Goal: Information Seeking & Learning: Learn about a topic

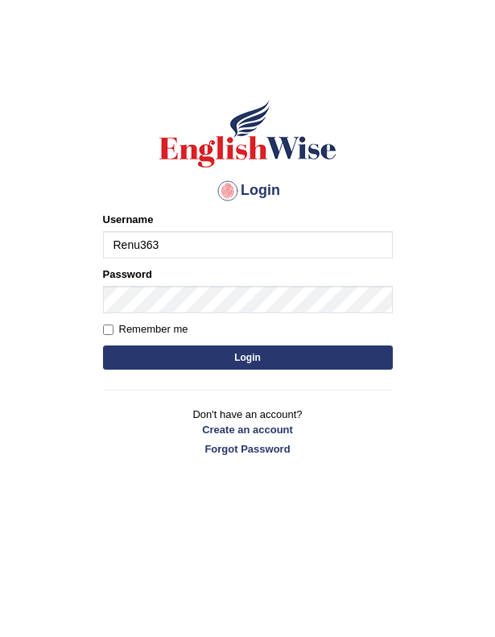
type input "Renu363"
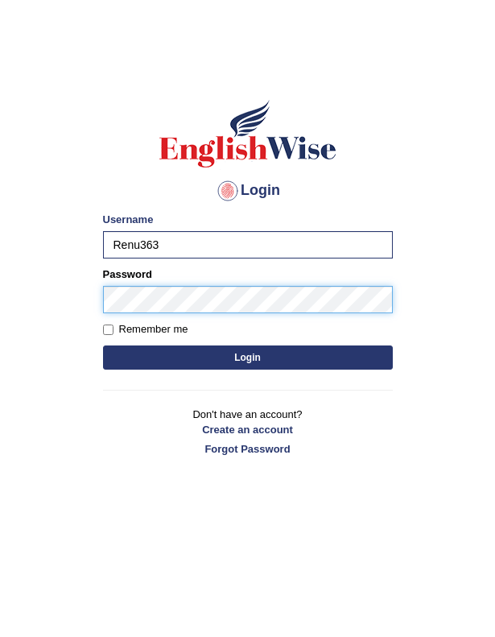
click at [247, 357] on button "Login" at bounding box center [248, 358] width 290 height 24
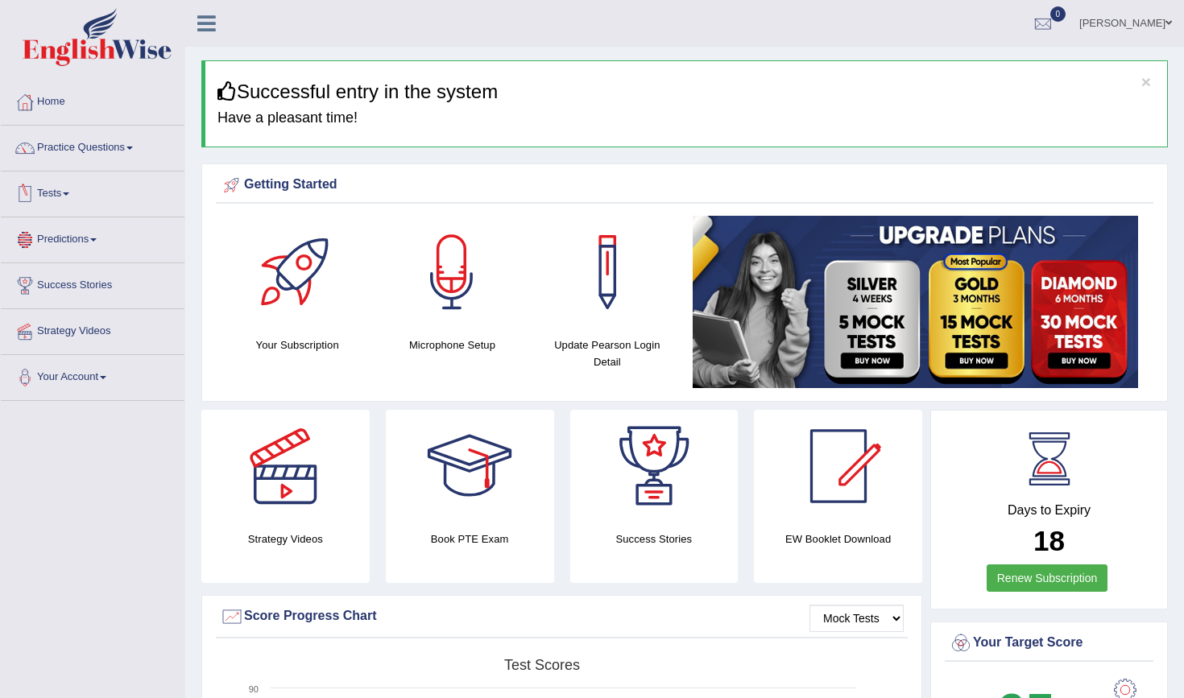
click at [70, 198] on link "Tests" at bounding box center [93, 192] width 184 height 40
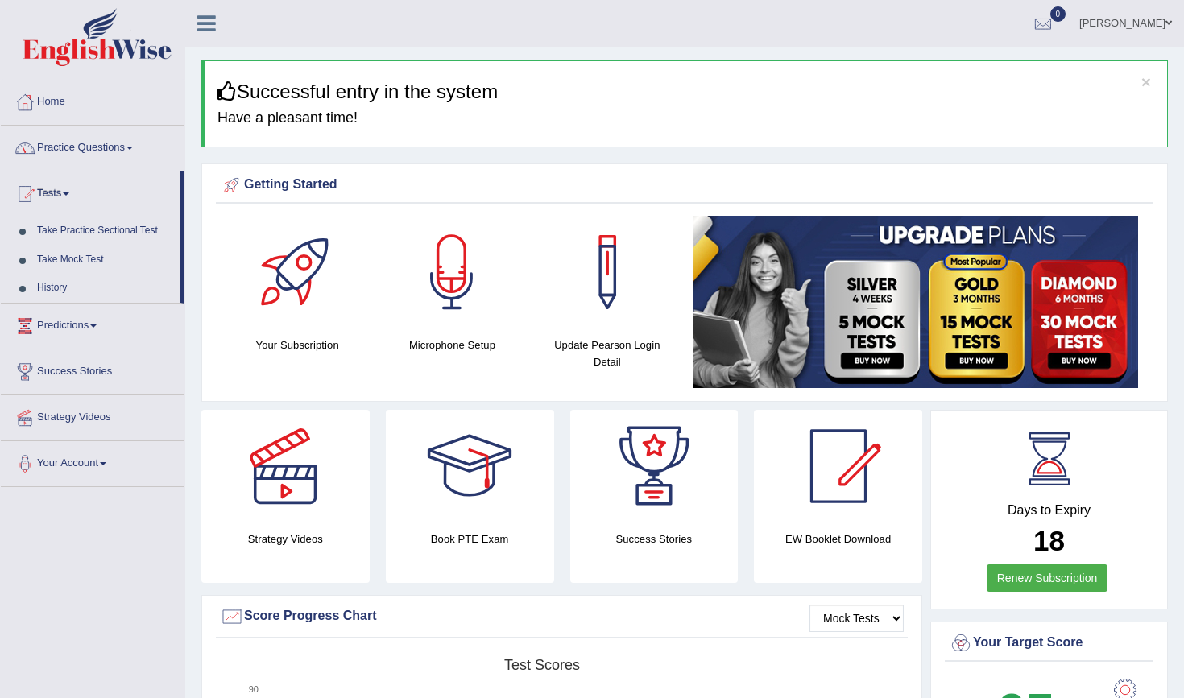
click at [87, 145] on link "Practice Questions" at bounding box center [93, 146] width 184 height 40
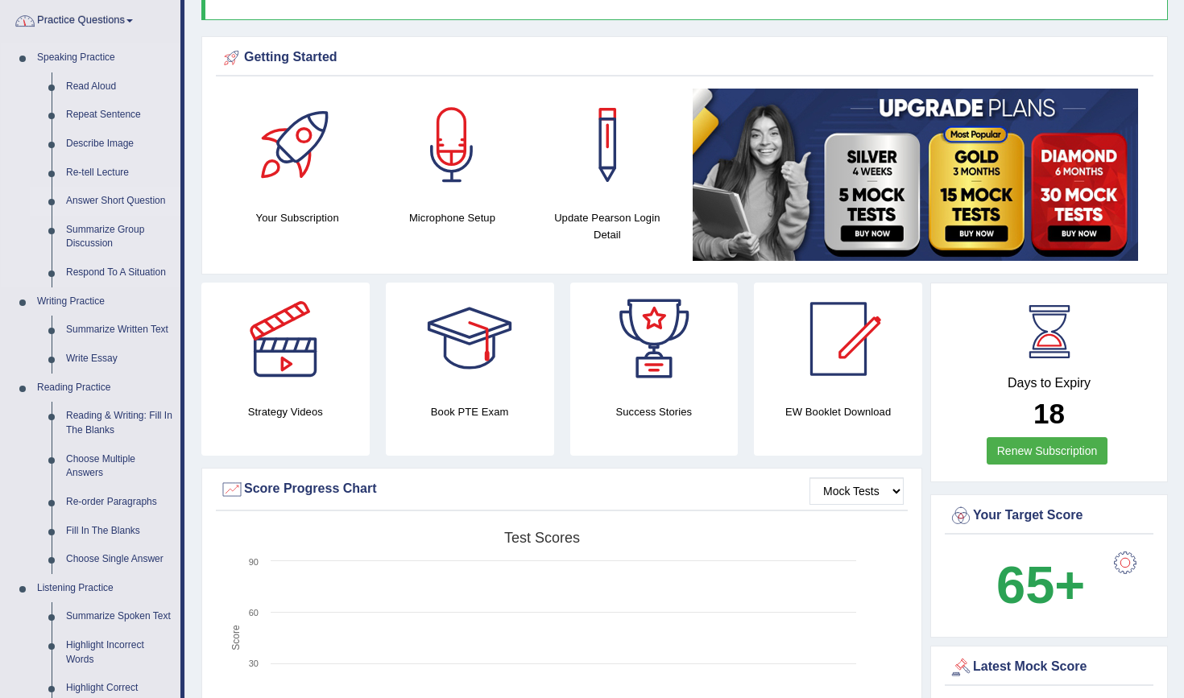
scroll to position [129, 0]
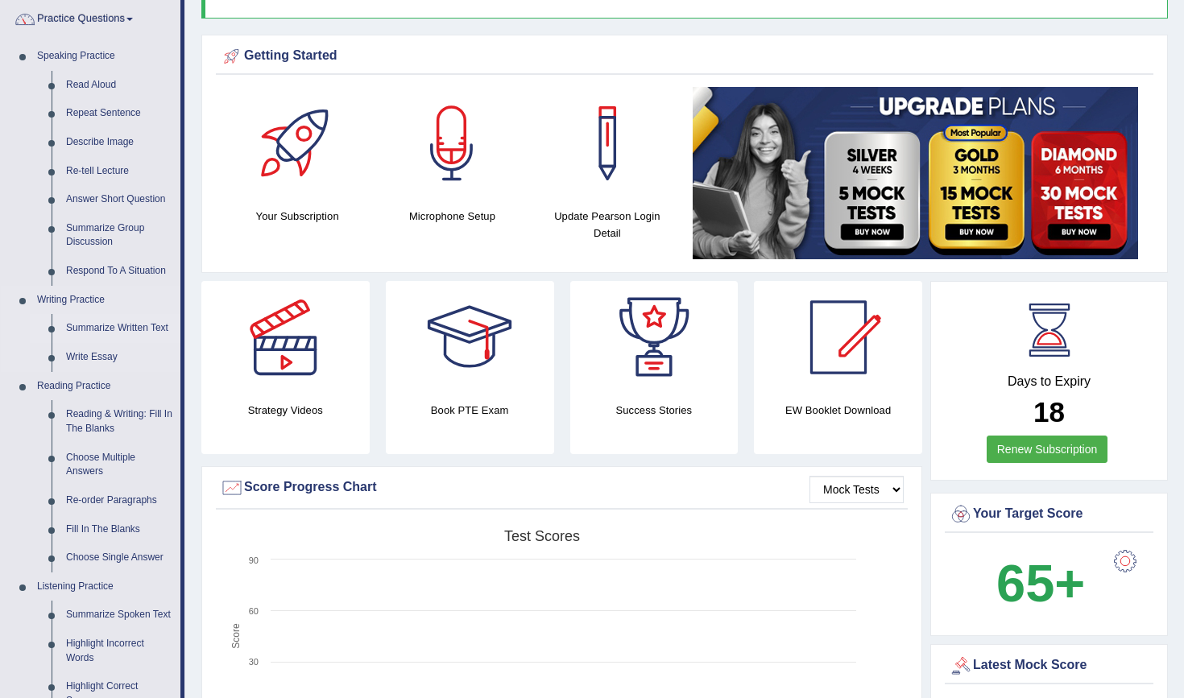
click at [110, 321] on link "Summarize Written Text" at bounding box center [120, 328] width 122 height 29
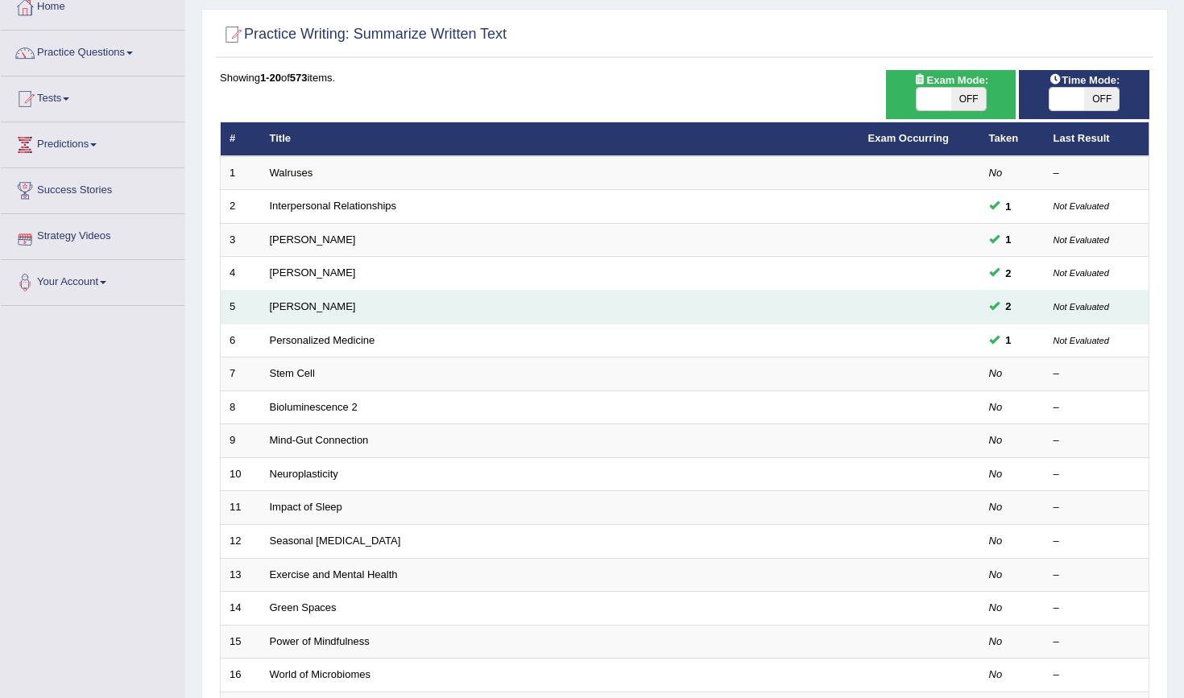
scroll to position [107, 0]
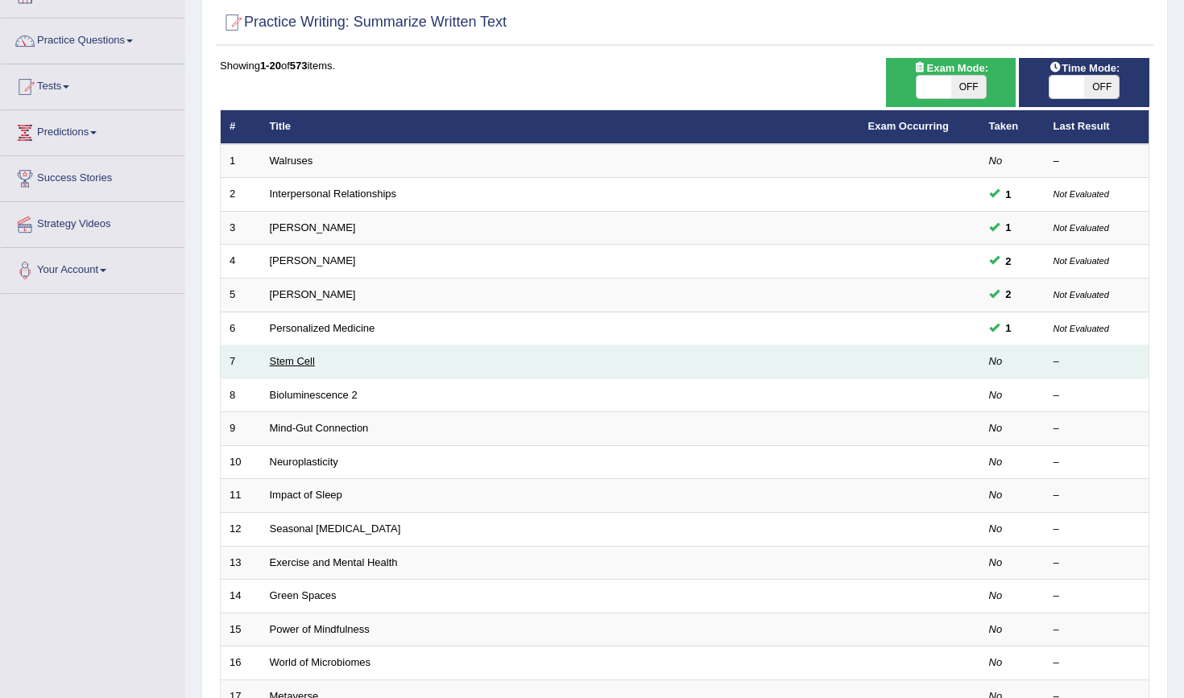
click at [306, 357] on link "Stem Cell" at bounding box center [292, 361] width 45 height 12
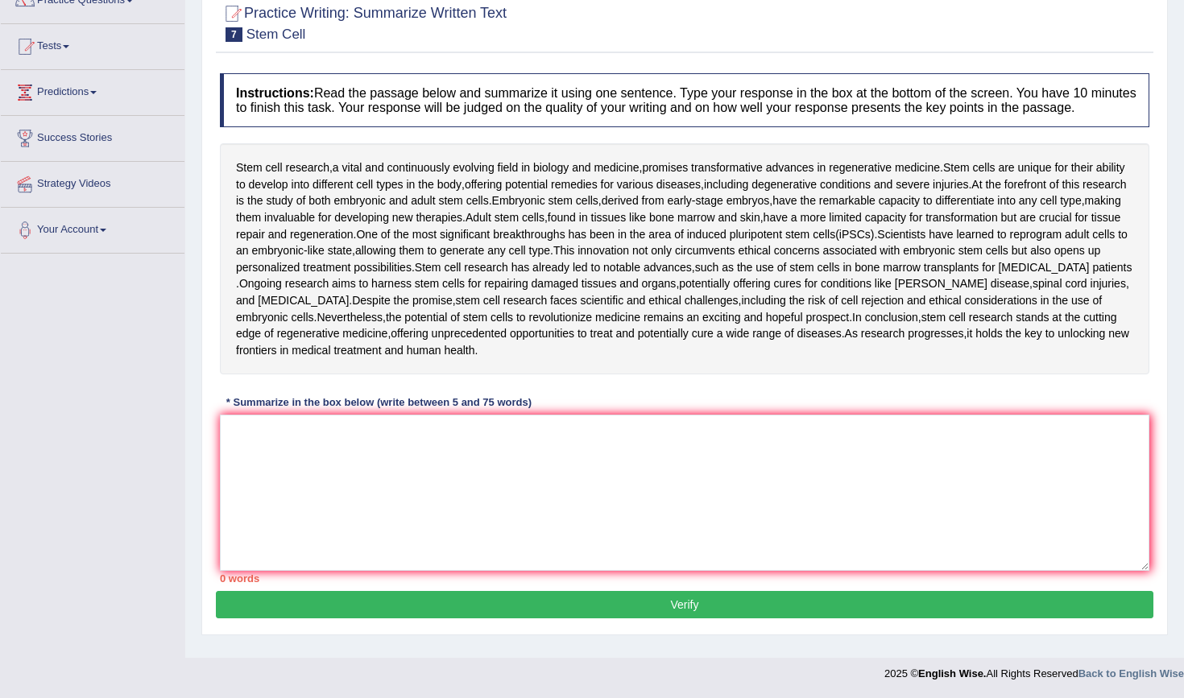
scroll to position [147, 0]
click at [242, 440] on textarea at bounding box center [685, 493] width 930 height 156
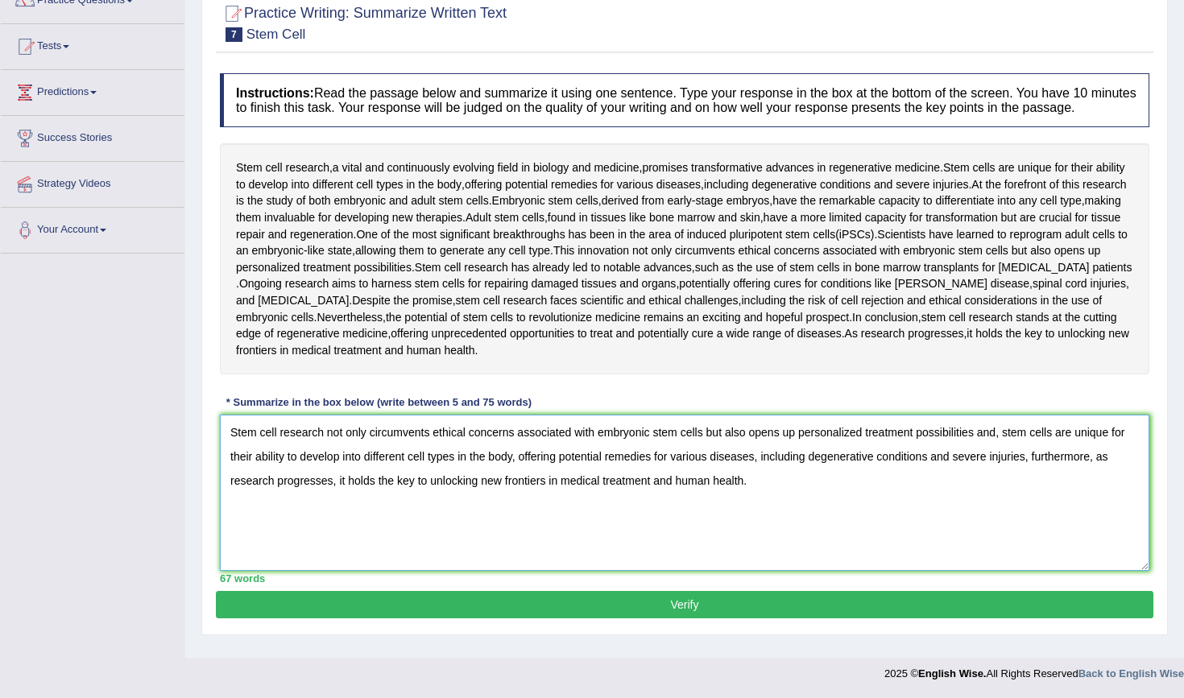
type textarea "Stem cell research not only circumvents ethical concerns associated with embryo…"
click at [672, 615] on button "Verify" at bounding box center [685, 604] width 938 height 27
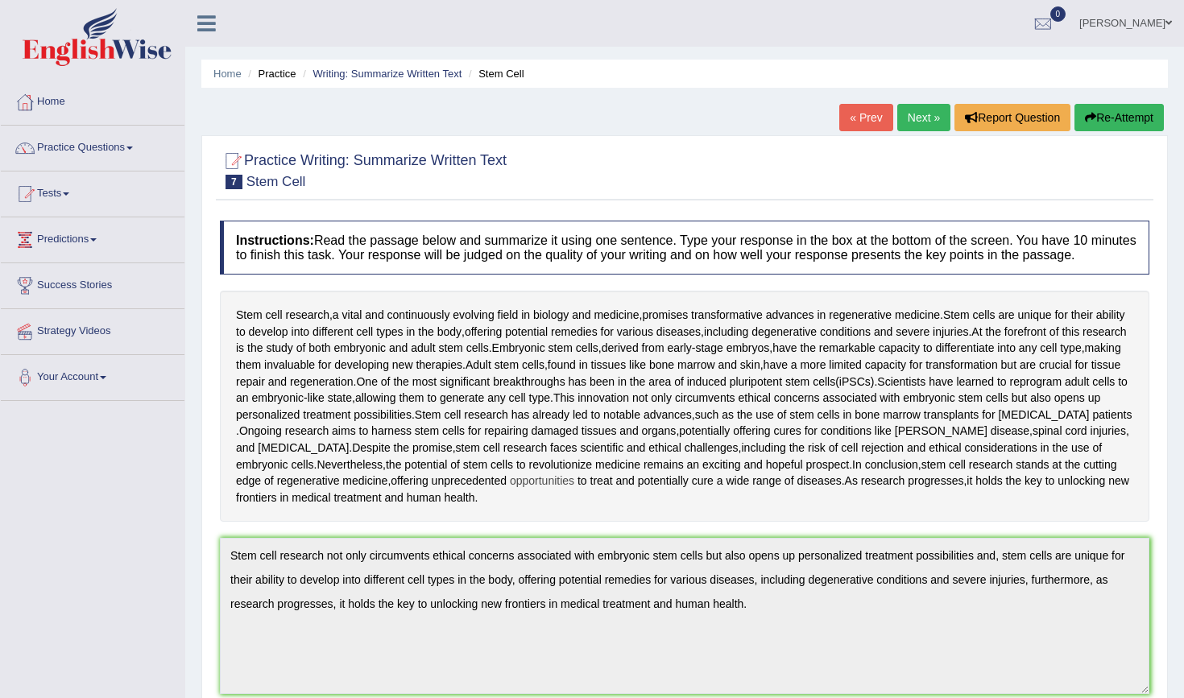
scroll to position [0, 0]
click at [123, 155] on link "Practice Questions" at bounding box center [93, 146] width 184 height 40
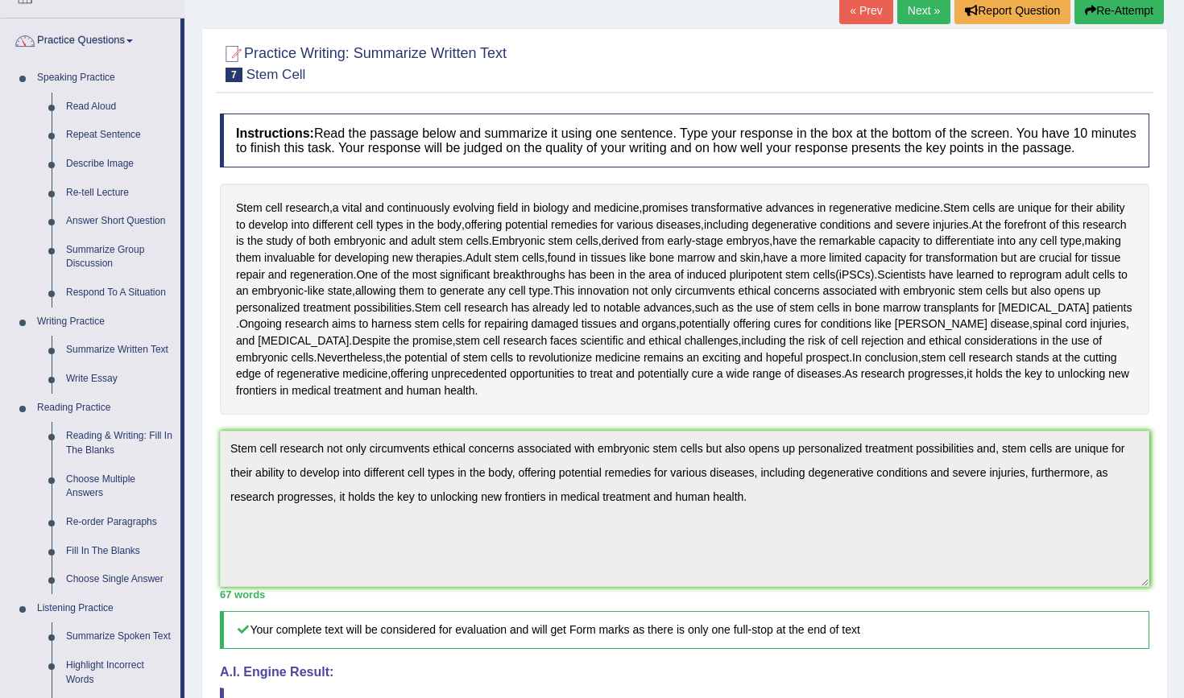
scroll to position [108, 0]
click at [89, 371] on link "Write Essay" at bounding box center [120, 378] width 122 height 29
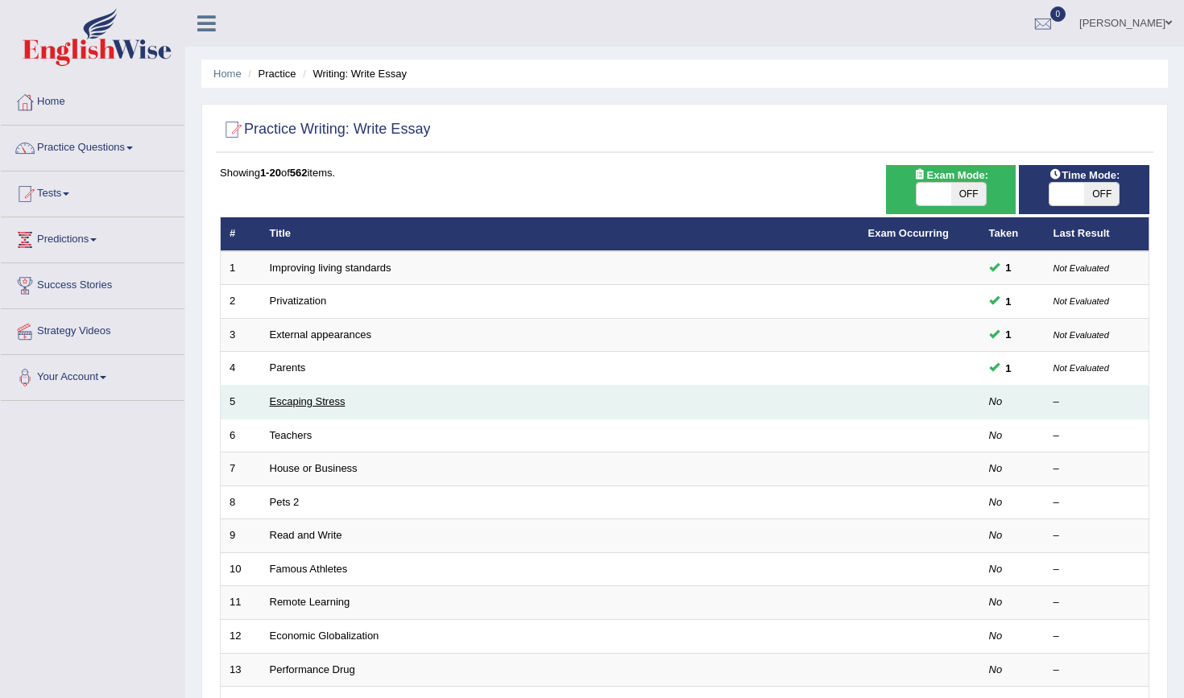
click at [333, 401] on link "Escaping Stress" at bounding box center [308, 401] width 76 height 12
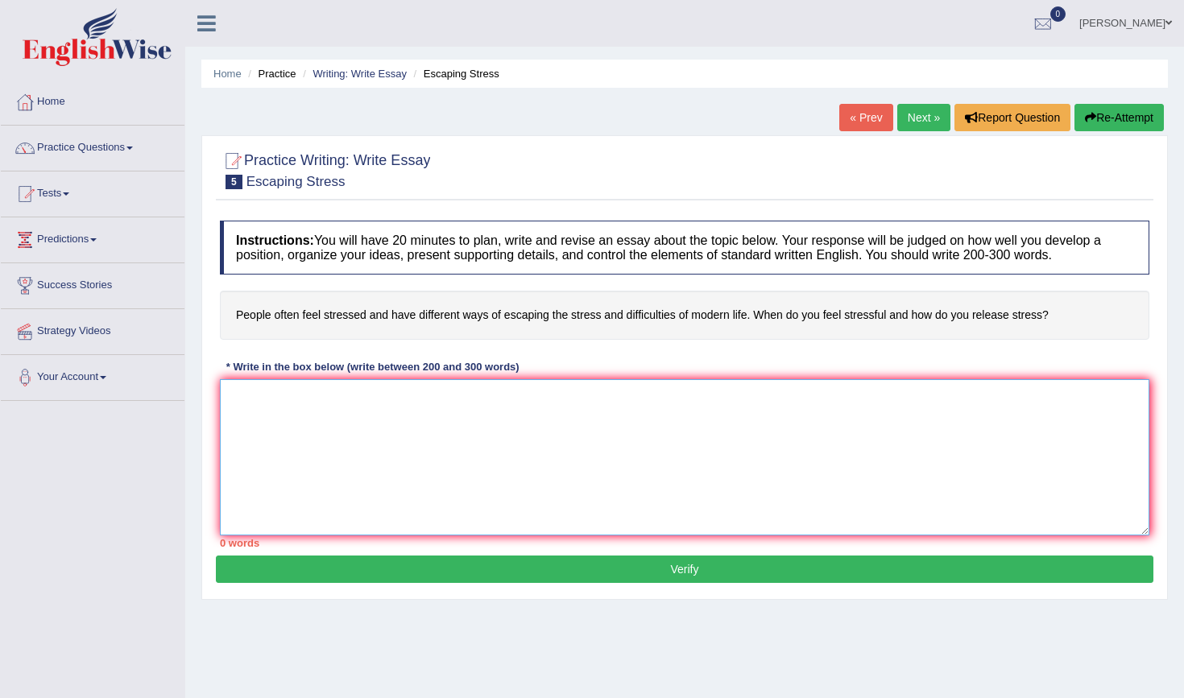
click at [343, 400] on textarea at bounding box center [685, 457] width 930 height 156
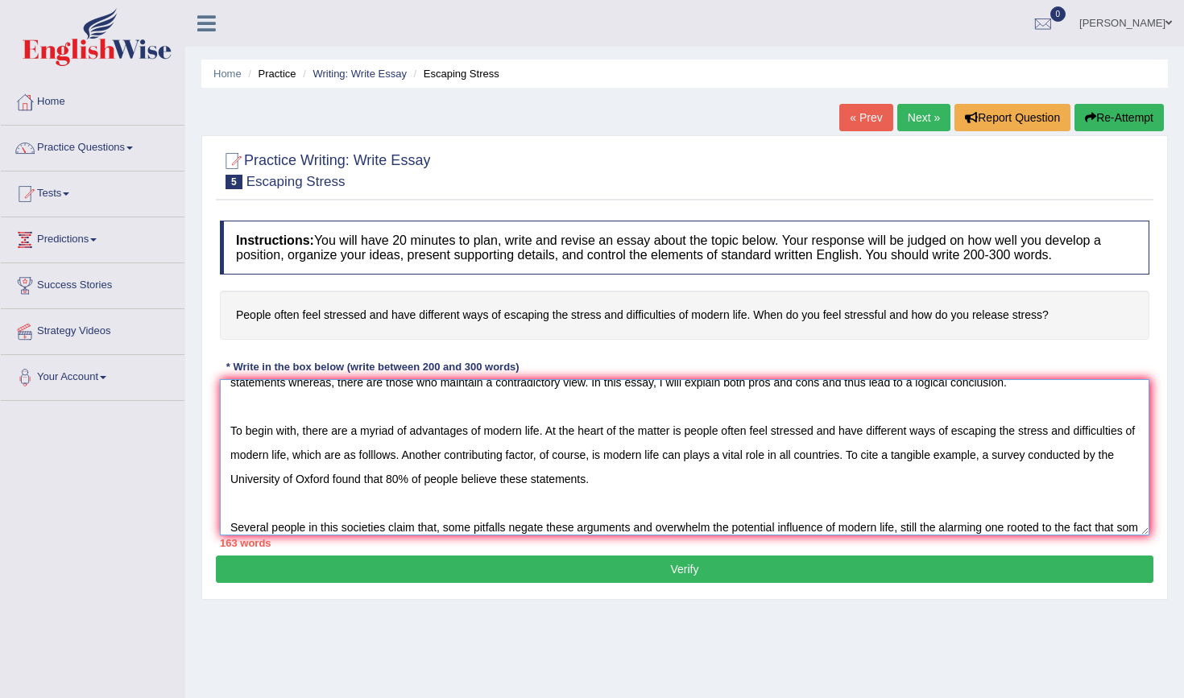
scroll to position [63, 0]
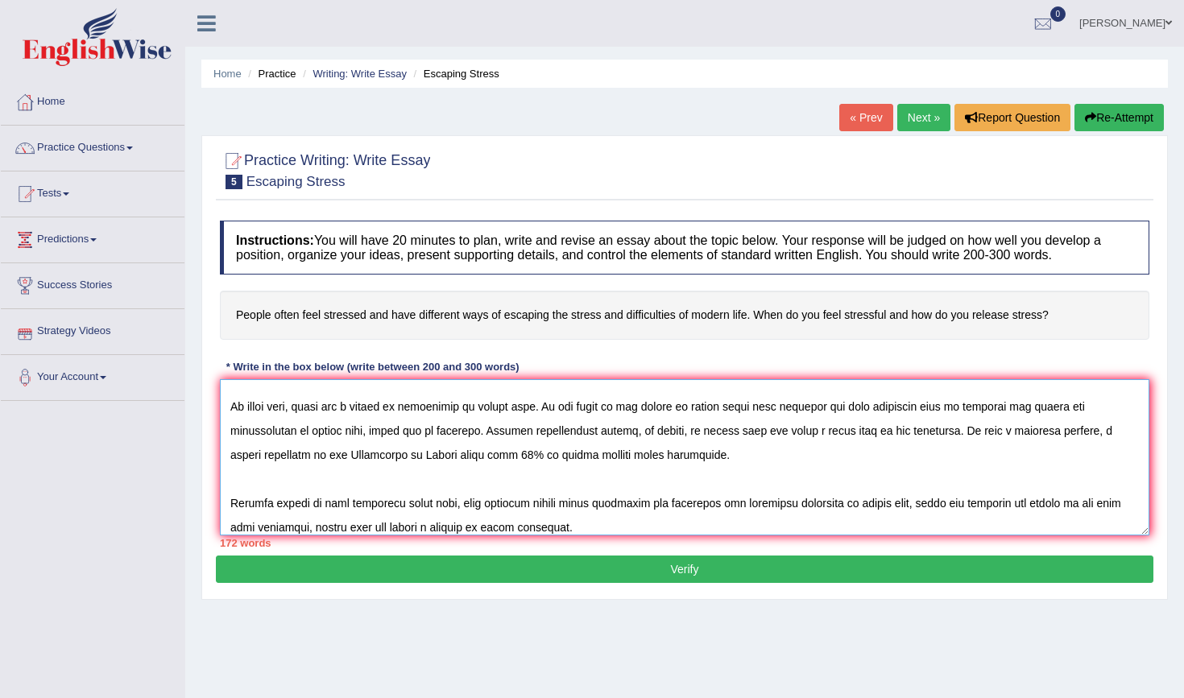
click at [341, 507] on textarea at bounding box center [685, 457] width 930 height 156
click at [389, 503] on textarea at bounding box center [685, 457] width 930 height 156
click at [386, 503] on textarea at bounding box center [685, 457] width 930 height 156
click at [560, 535] on textarea at bounding box center [685, 457] width 930 height 156
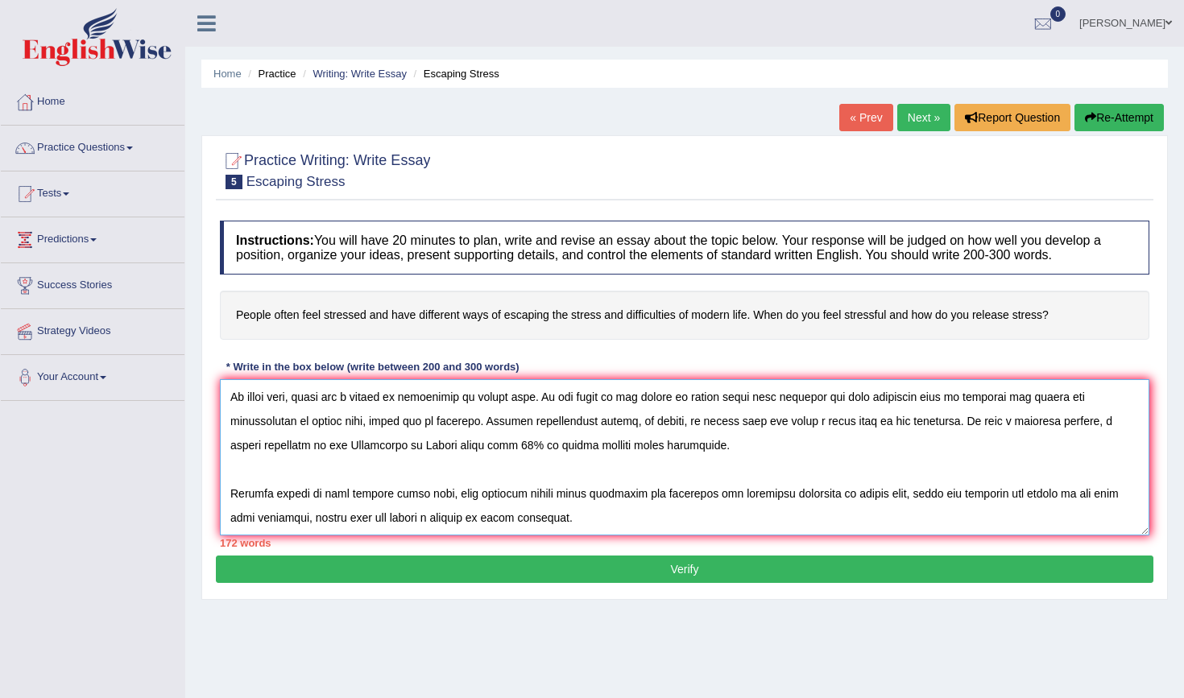
scroll to position [111, 0]
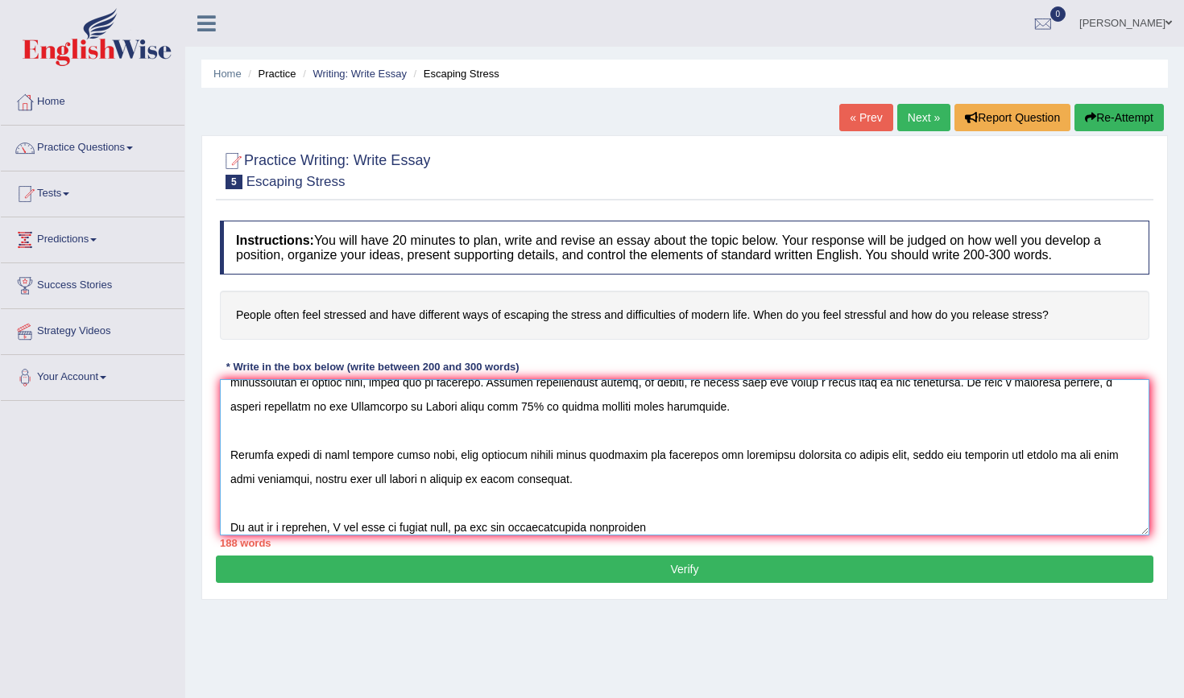
click at [467, 525] on textarea at bounding box center [685, 457] width 930 height 156
click at [657, 525] on textarea at bounding box center [685, 457] width 930 height 156
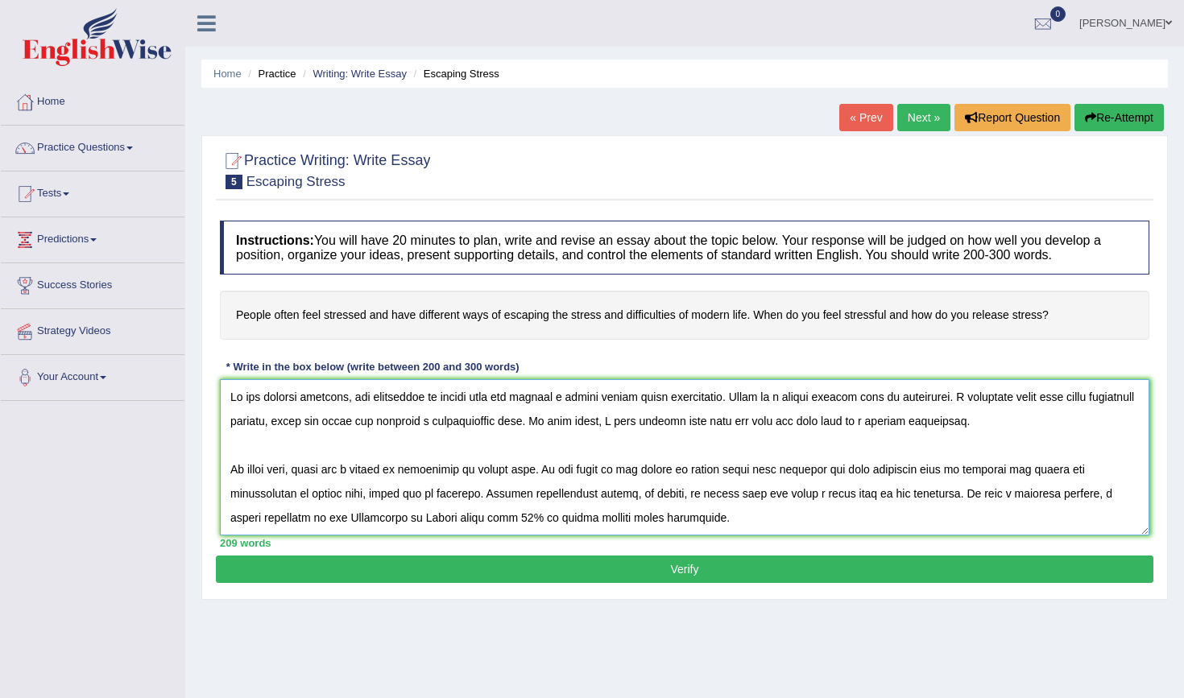
scroll to position [0, 0]
click at [872, 422] on textarea at bounding box center [685, 457] width 930 height 156
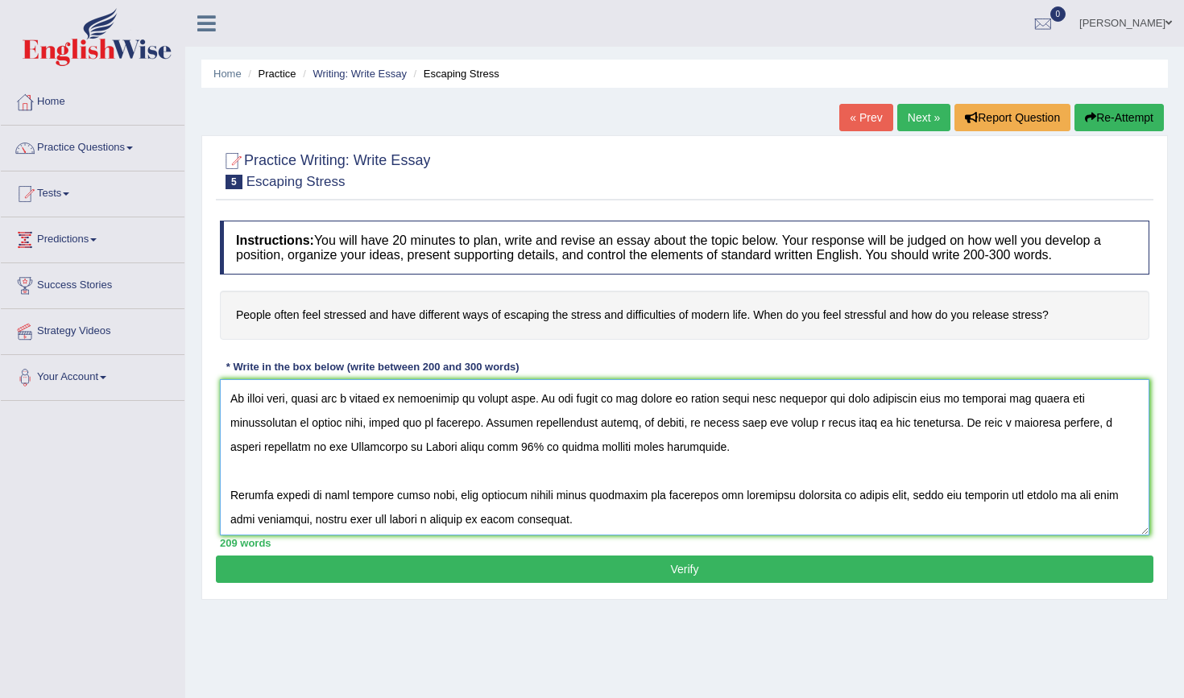
scroll to position [71, 0]
click at [505, 445] on textarea at bounding box center [685, 457] width 930 height 156
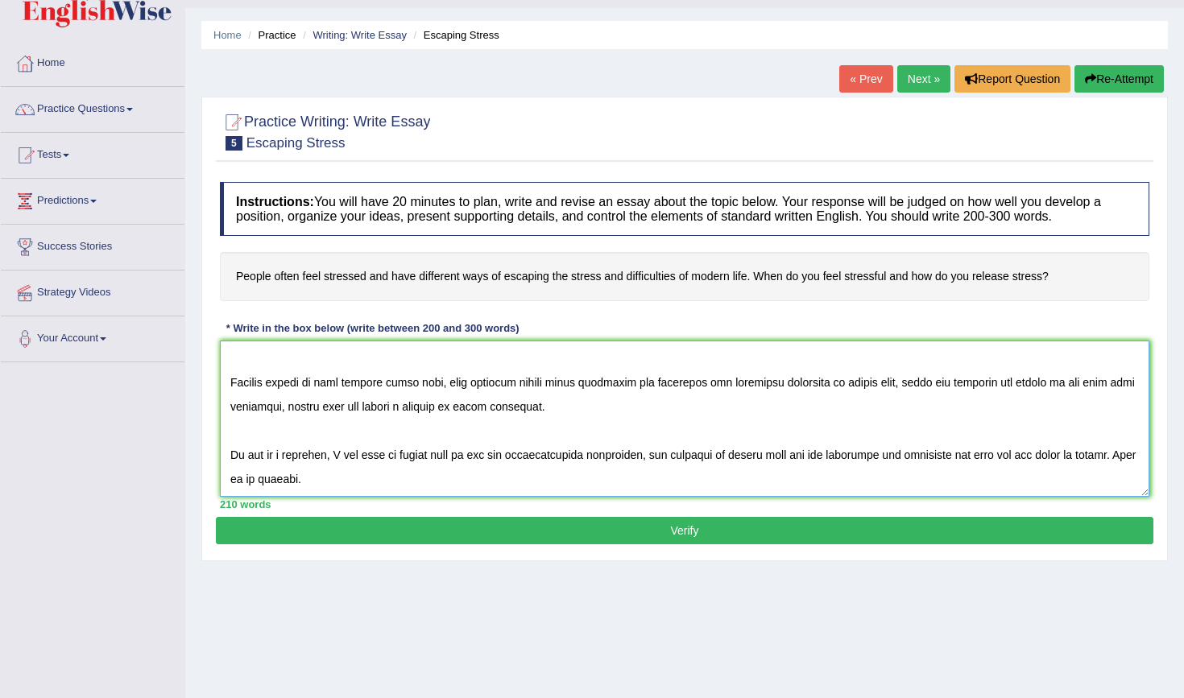
scroll to position [51, 0]
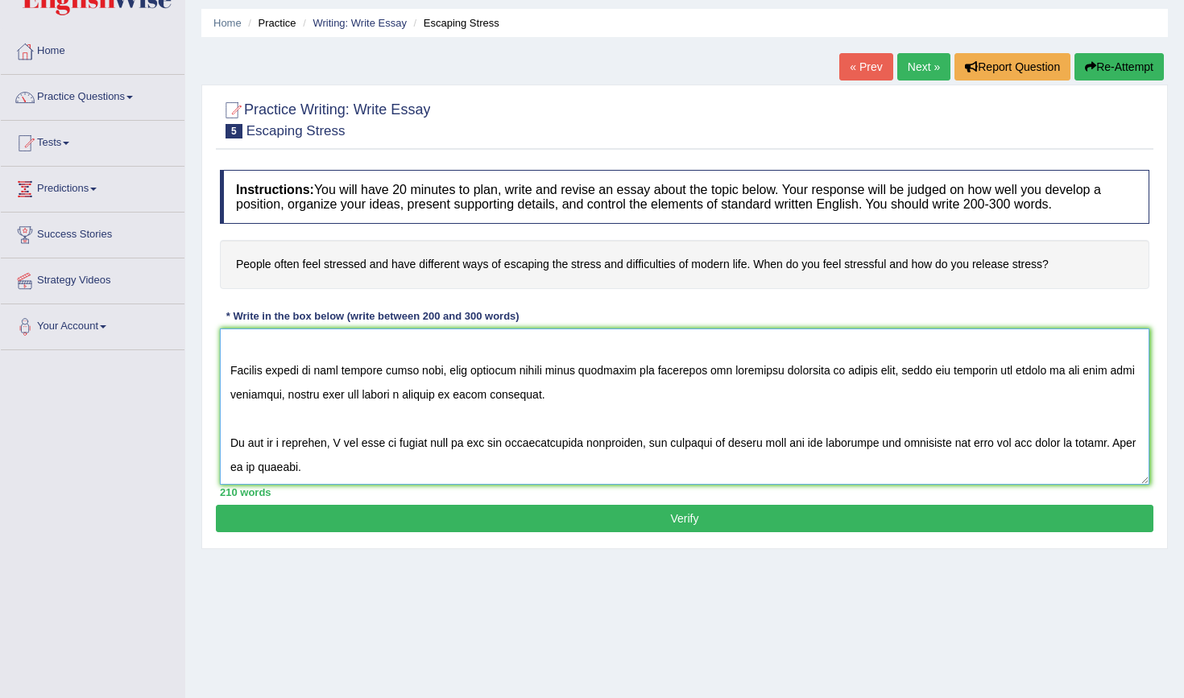
type textarea "In the current scenario, the phenomenon of modern life has sparked a heated deb…"
click at [453, 517] on button "Verify" at bounding box center [685, 518] width 938 height 27
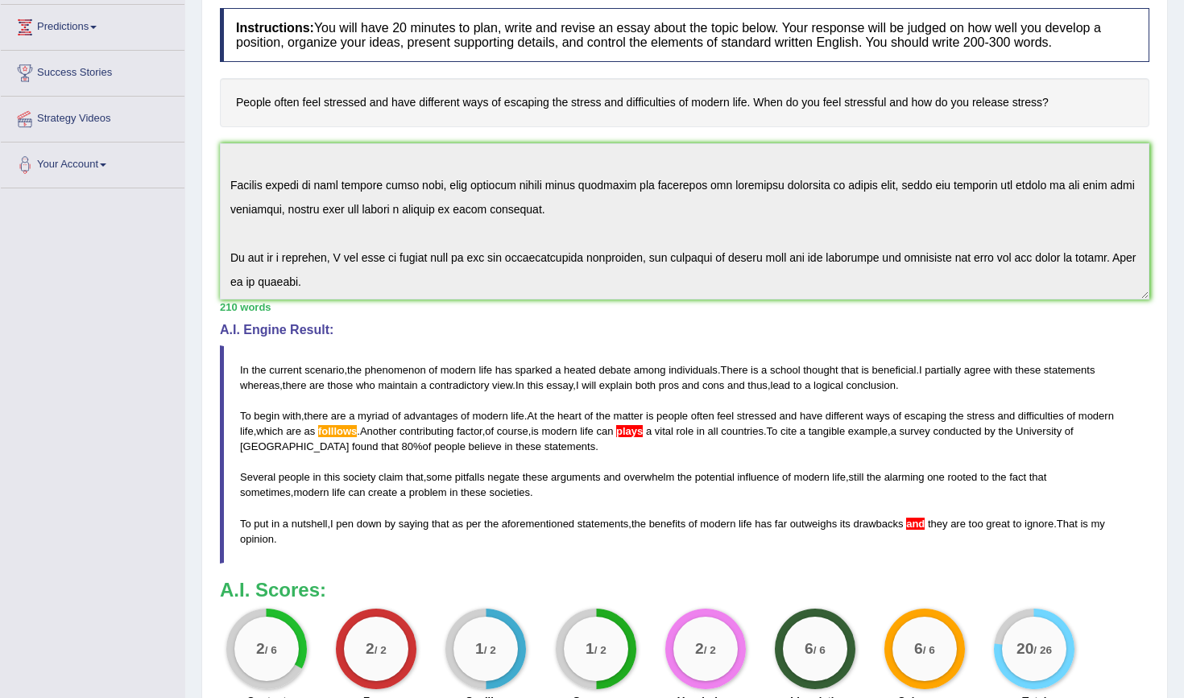
scroll to position [218, 0]
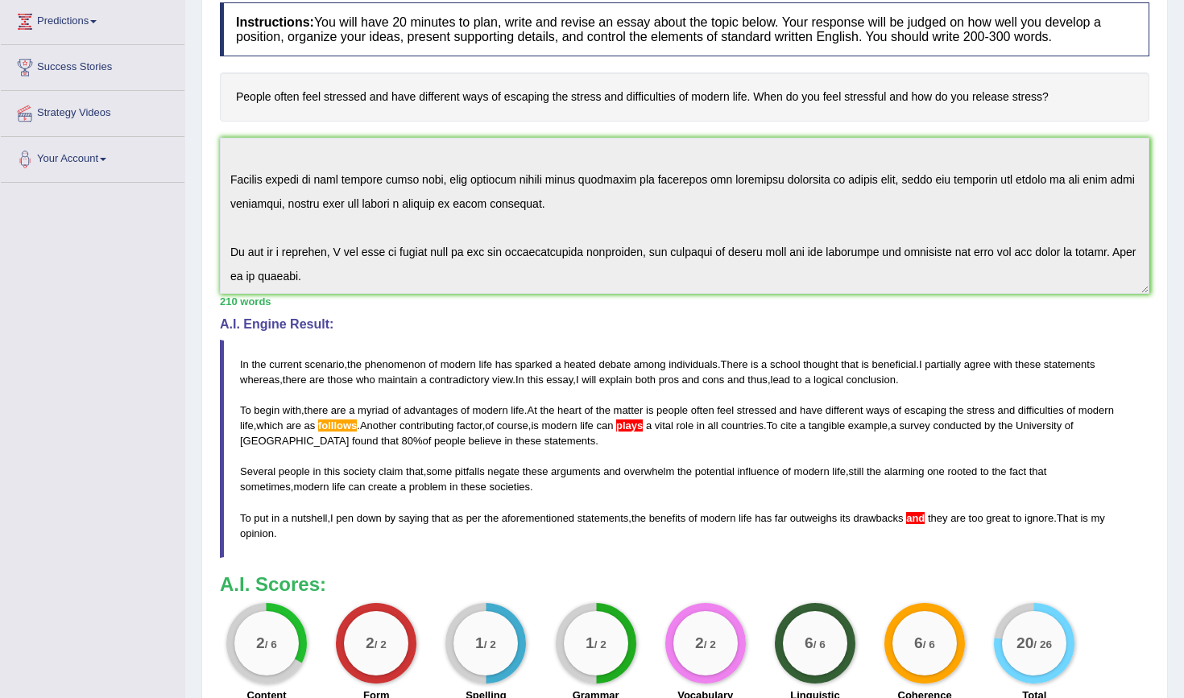
click at [341, 415] on blockquote "In the current scenario , the phenomenon of modern life has sparked a heated de…" at bounding box center [685, 449] width 930 height 218
click at [341, 420] on span "folllows" at bounding box center [337, 426] width 39 height 12
click at [643, 422] on span "plays" at bounding box center [629, 426] width 27 height 12
click at [925, 514] on span "and" at bounding box center [915, 518] width 19 height 12
click at [925, 516] on span "and" at bounding box center [915, 518] width 19 height 12
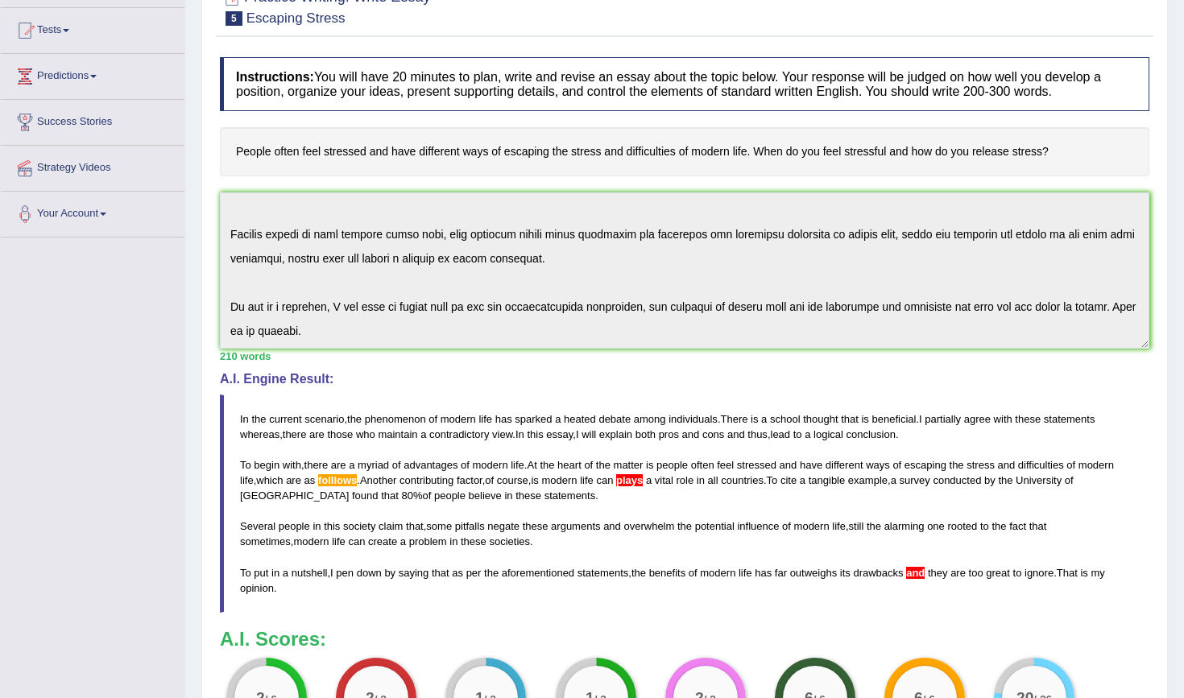
scroll to position [188, 0]
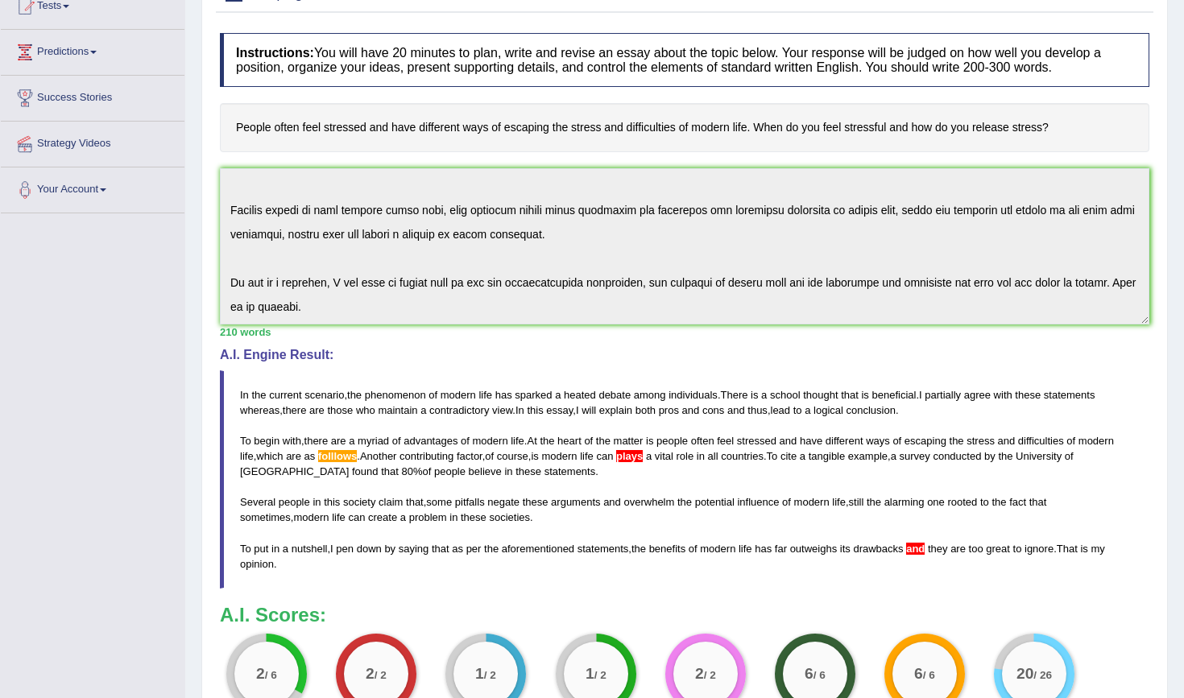
drag, startPoint x: 477, startPoint y: 437, endPoint x: 525, endPoint y: 433, distance: 48.4
click at [525, 433] on blockquote "In the current scenario , the phenomenon of modern life has sparked a heated de…" at bounding box center [685, 480] width 930 height 218
drag, startPoint x: 449, startPoint y: 391, endPoint x: 491, endPoint y: 391, distance: 42.7
click at [491, 391] on blockquote "In the current scenario , the phenomenon of modern life has sparked a heated de…" at bounding box center [685, 480] width 930 height 218
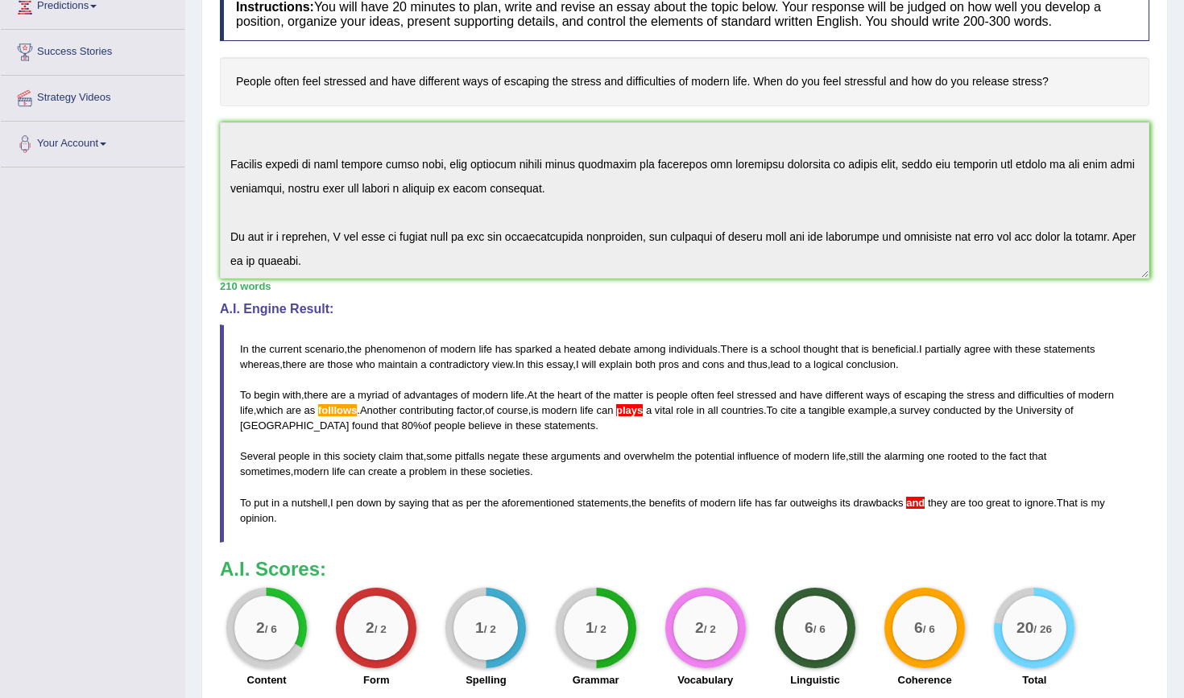
scroll to position [246, 0]
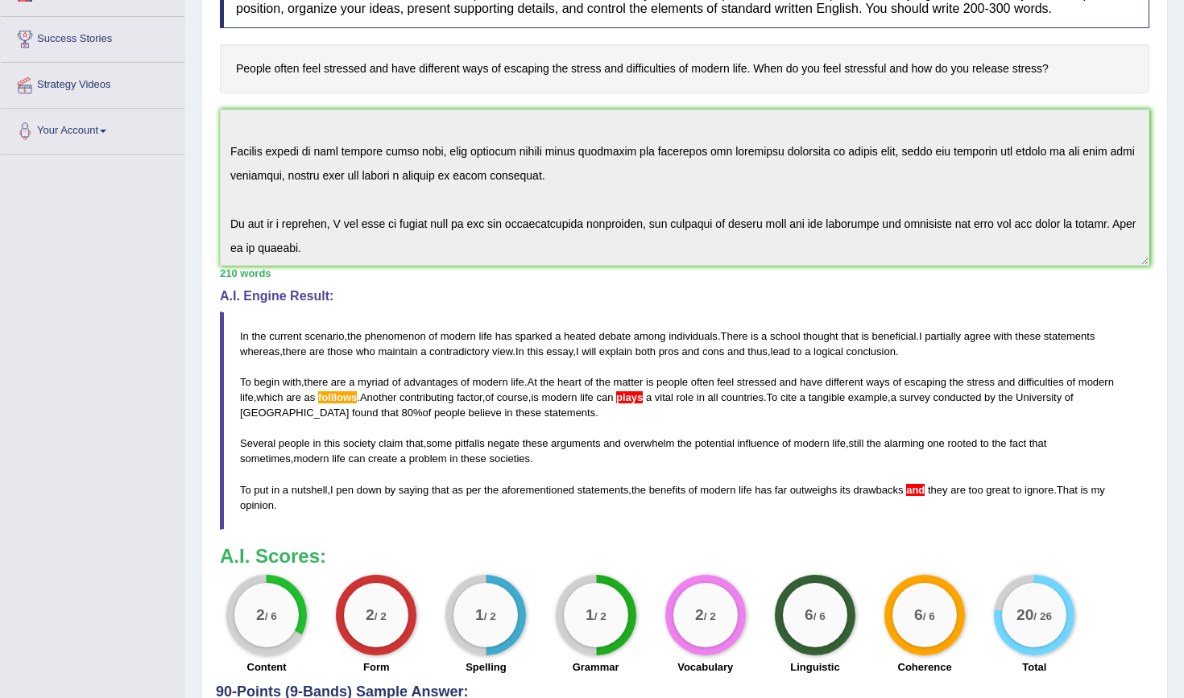
drag, startPoint x: 241, startPoint y: 331, endPoint x: 370, endPoint y: 501, distance: 213.3
click at [370, 501] on blockquote "In the current scenario , the phenomenon of modern life has sparked a heated de…" at bounding box center [685, 421] width 930 height 218
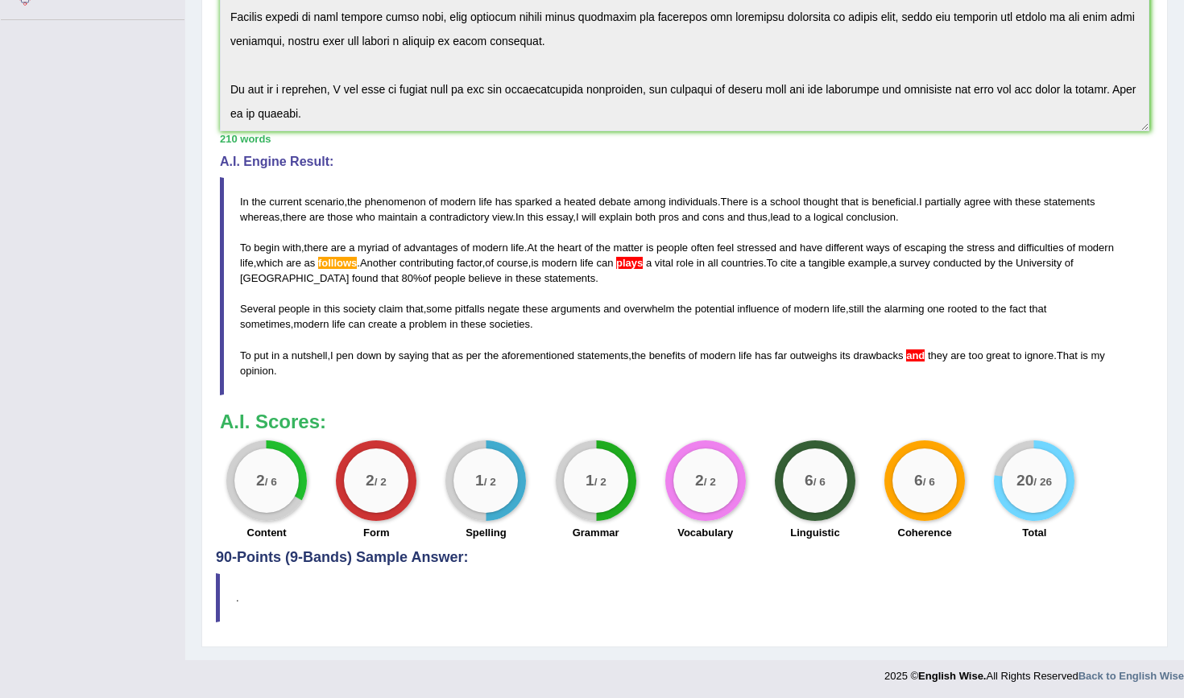
scroll to position [379, 0]
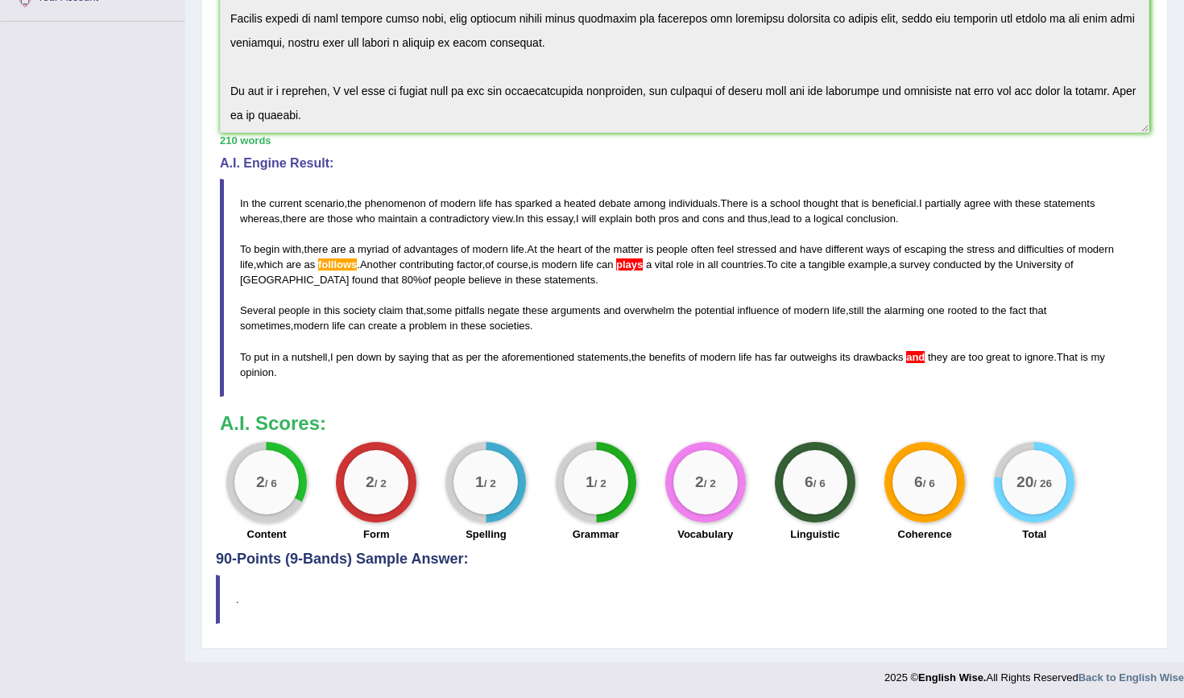
click at [274, 369] on blockquote "In the current scenario , the phenomenon of modern life has sparked a heated de…" at bounding box center [685, 288] width 930 height 218
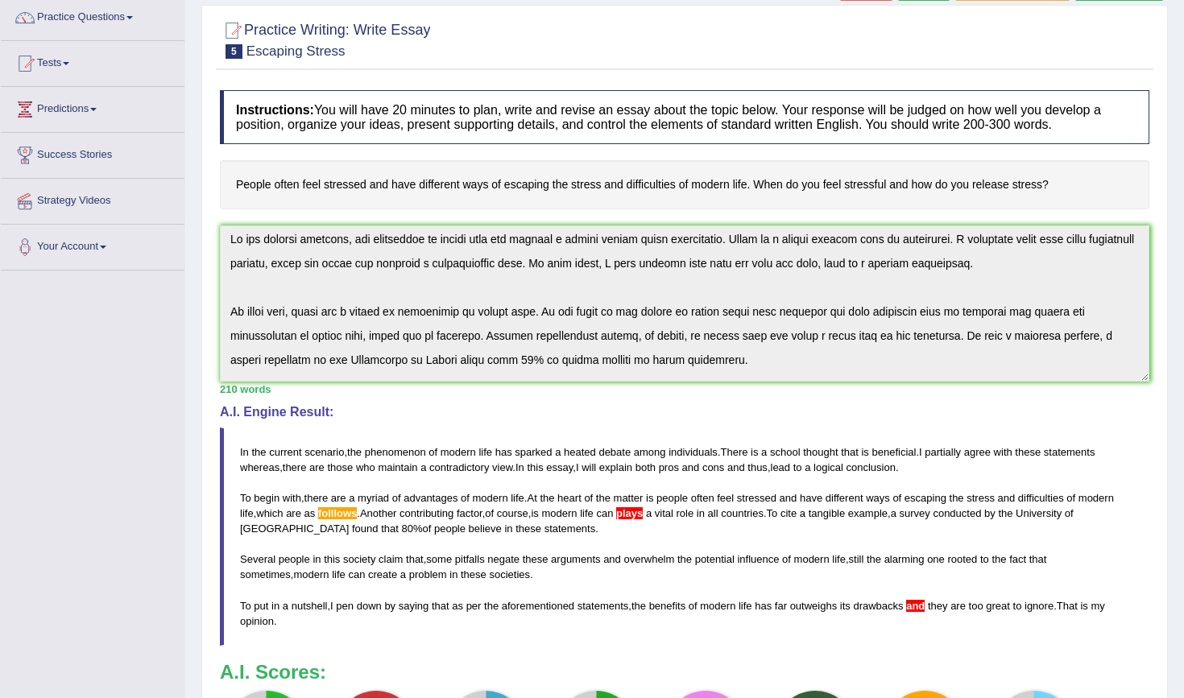
scroll to position [0, 0]
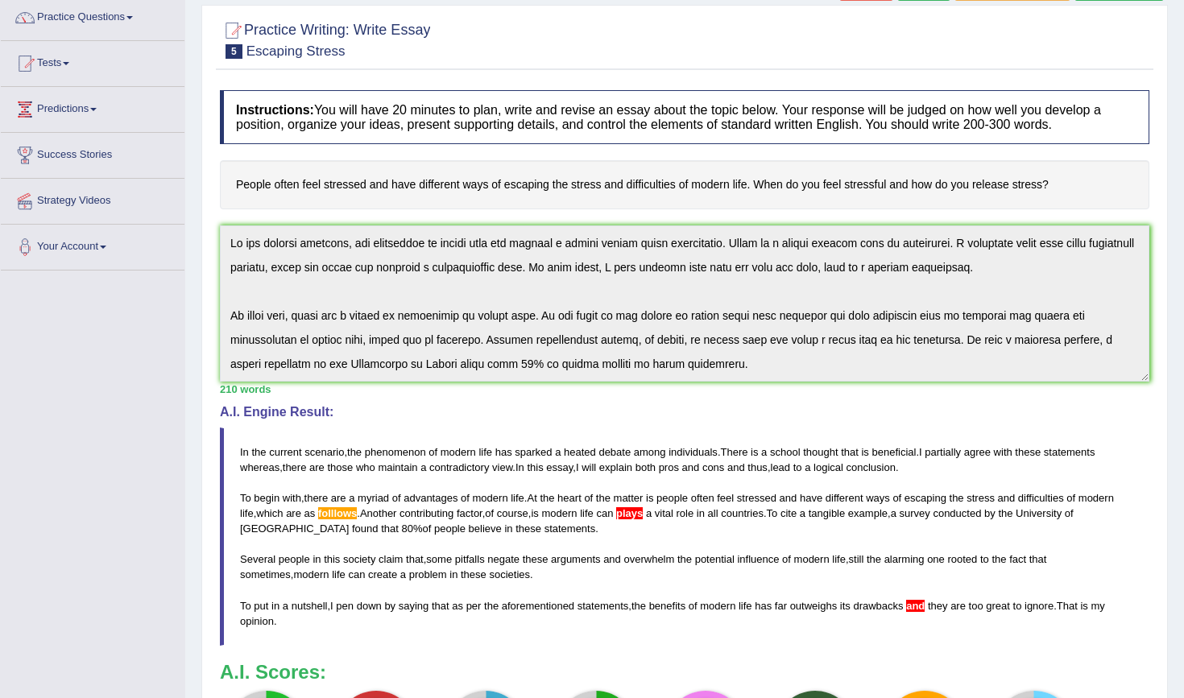
click at [236, 217] on div "Instructions: You will have 20 minutes to plan, write and revise an essay about…" at bounding box center [685, 441] width 938 height 718
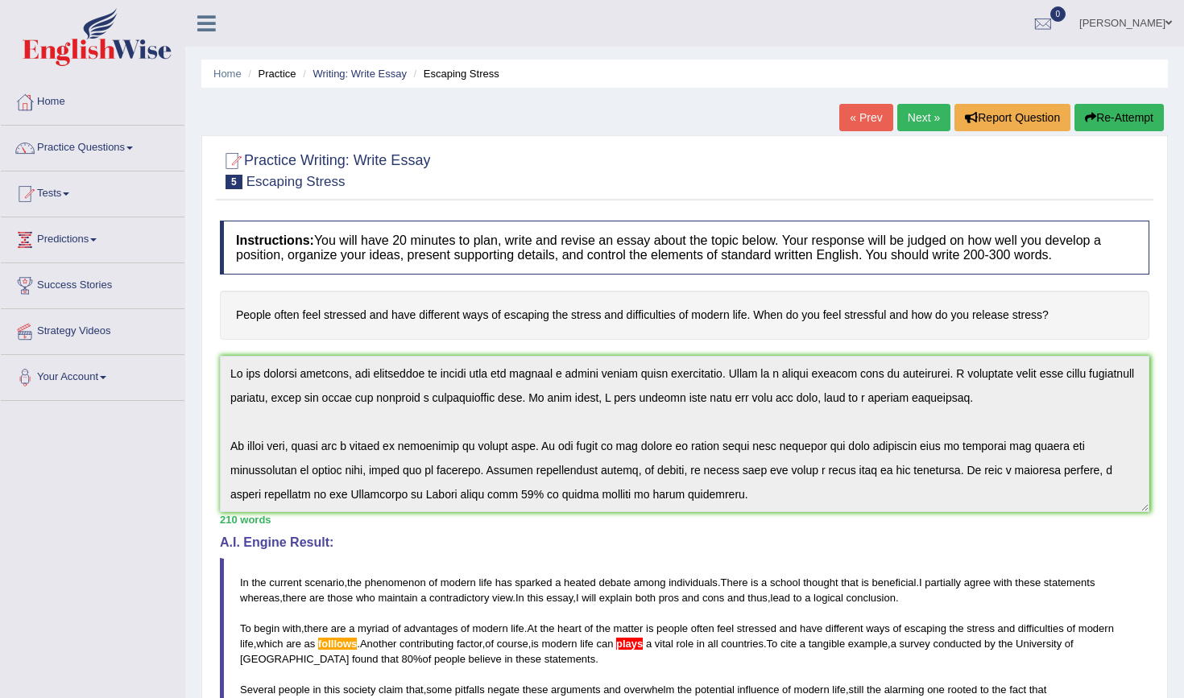
click at [913, 119] on link "Next »" at bounding box center [923, 117] width 53 height 27
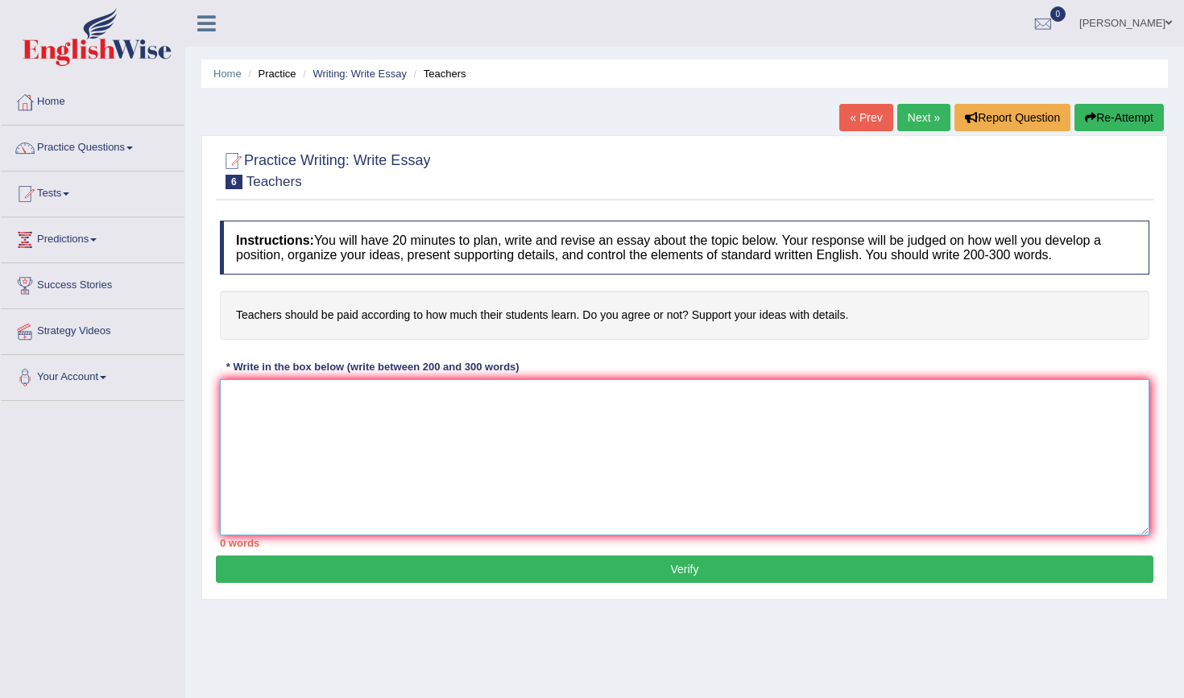
click at [268, 395] on textarea at bounding box center [685, 457] width 930 height 156
paste textarea "In the current scenario, the phenomenon of modern life has sparked a heated deb…"
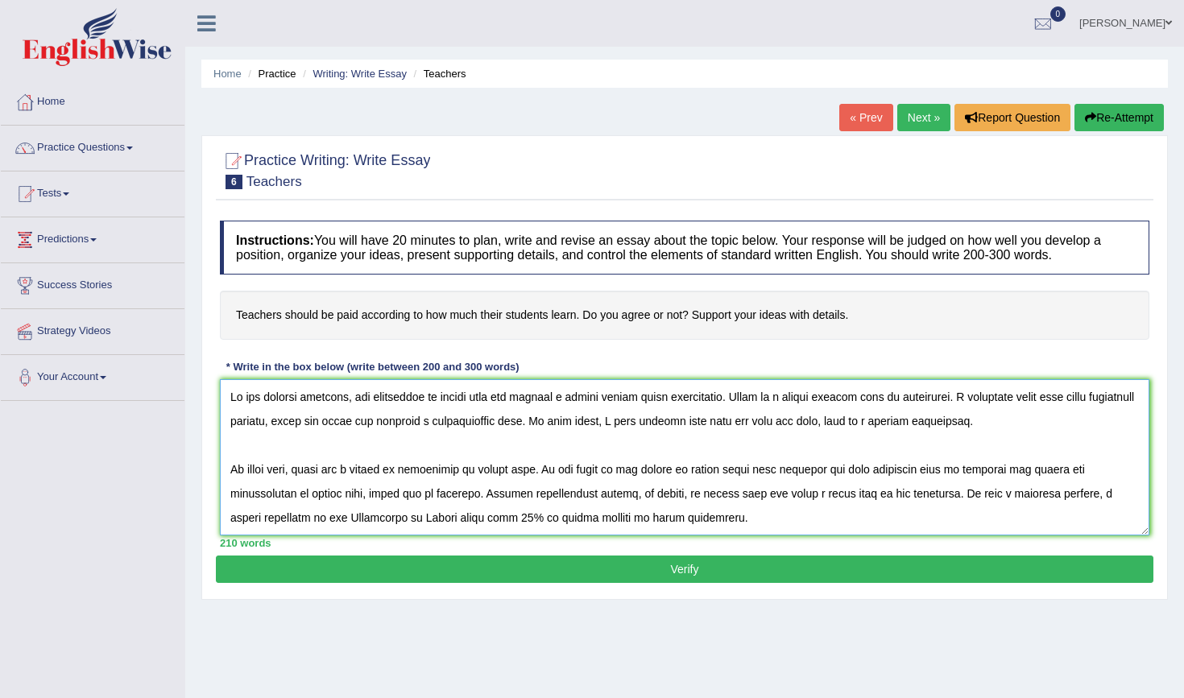
click at [507, 395] on textarea at bounding box center [685, 457] width 930 height 156
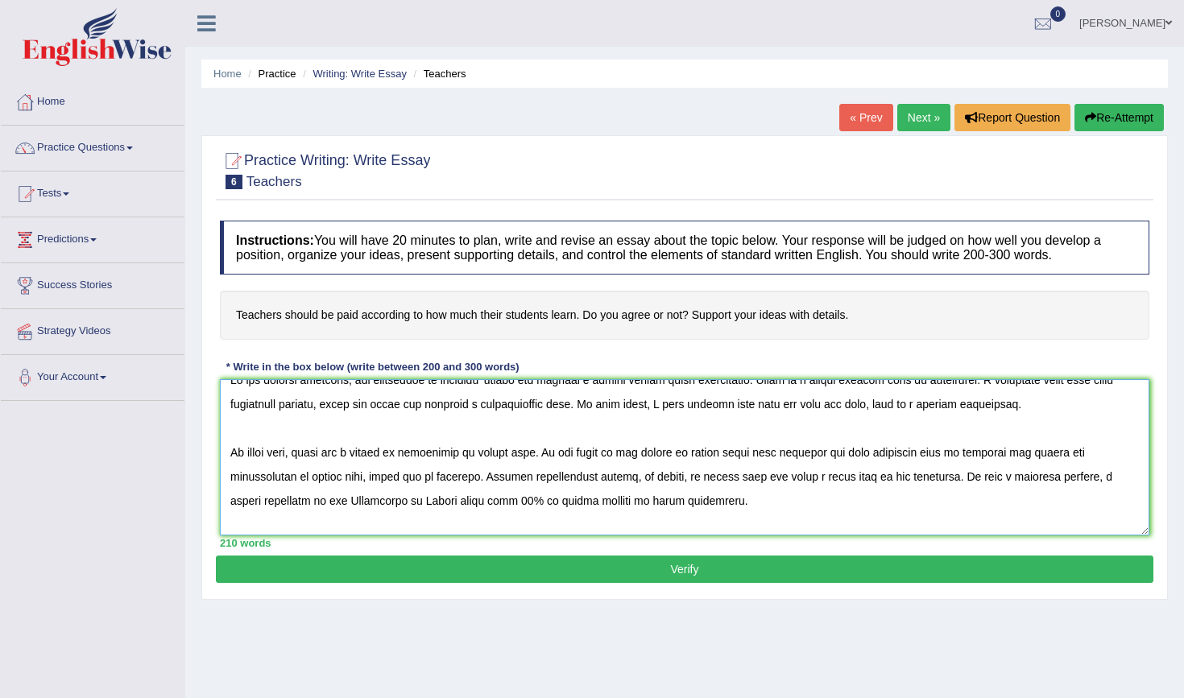
scroll to position [16, 0]
drag, startPoint x: 541, startPoint y: 454, endPoint x: 487, endPoint y: 453, distance: 54.8
click at [487, 453] on textarea at bounding box center [685, 457] width 930 height 156
drag, startPoint x: 734, startPoint y: 450, endPoint x: 353, endPoint y: 478, distance: 382.0
click at [353, 478] on textarea at bounding box center [685, 457] width 930 height 156
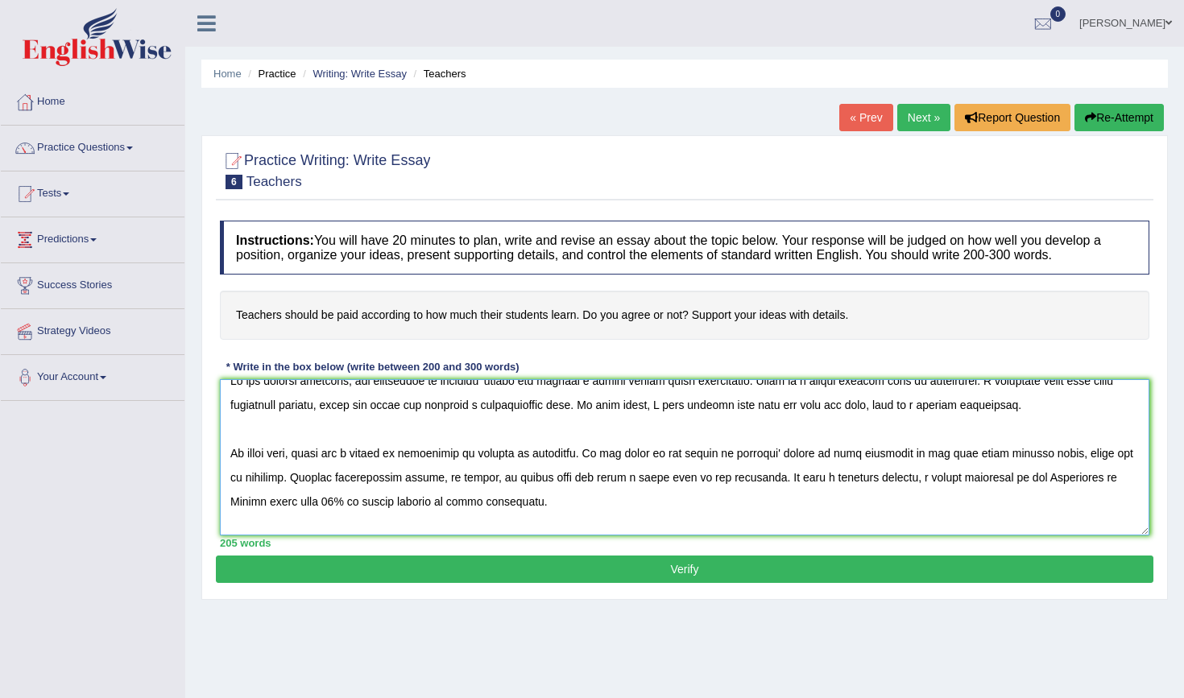
drag, startPoint x: 551, startPoint y: 477, endPoint x: 498, endPoint y: 478, distance: 53.2
click at [498, 478] on textarea at bounding box center [685, 457] width 930 height 156
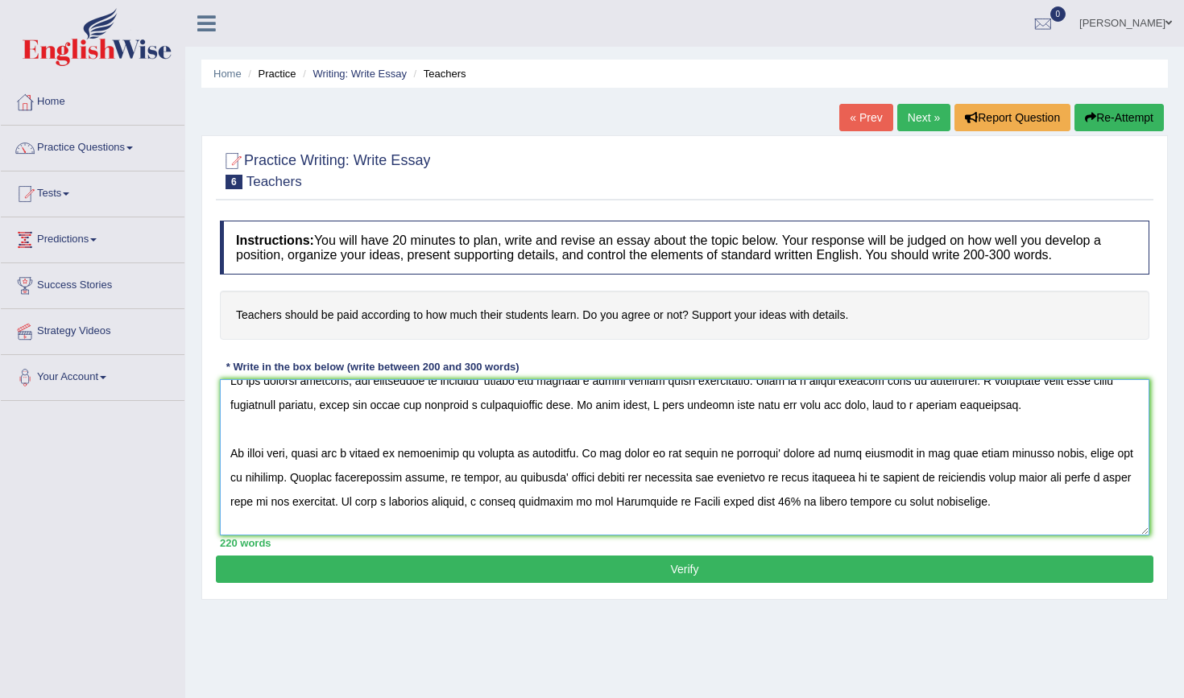
drag, startPoint x: 843, startPoint y: 502, endPoint x: 984, endPoint y: 502, distance: 141.0
click at [984, 502] on textarea at bounding box center [685, 457] width 930 height 156
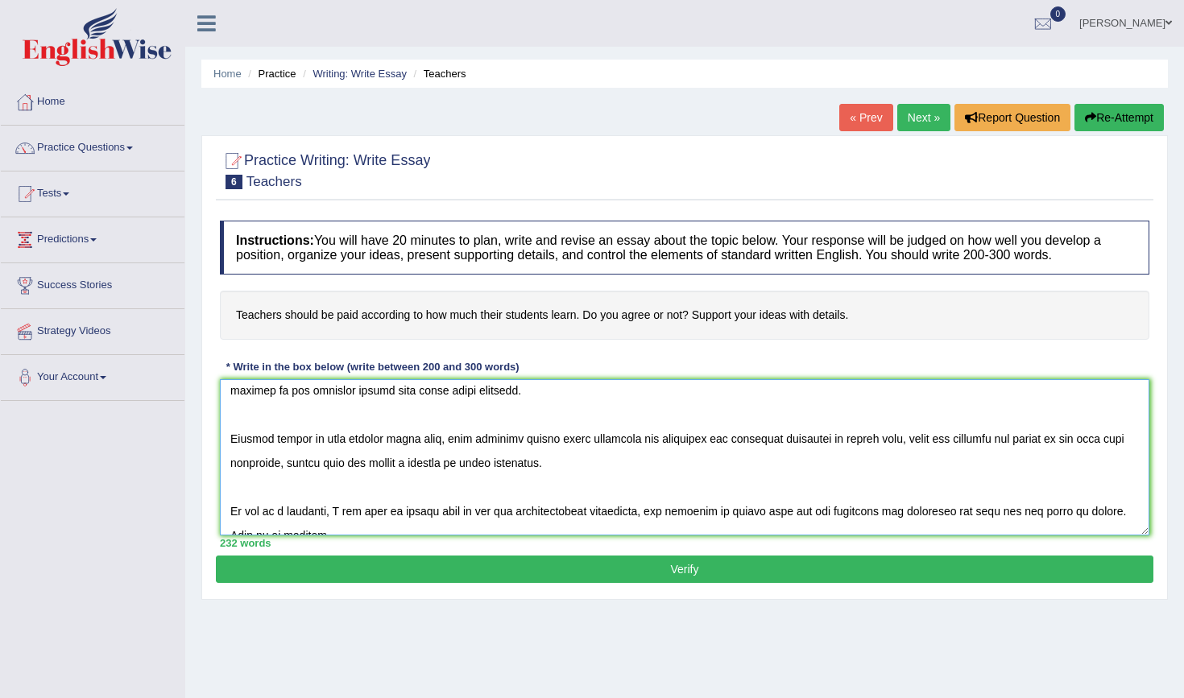
scroll to position [151, 0]
drag, startPoint x: 892, startPoint y: 439, endPoint x: 838, endPoint y: 436, distance: 54.1
click at [838, 436] on textarea at bounding box center [685, 457] width 930 height 156
drag, startPoint x: 394, startPoint y: 464, endPoint x: 339, endPoint y: 466, distance: 54.8
click at [339, 466] on textarea at bounding box center [685, 457] width 930 height 156
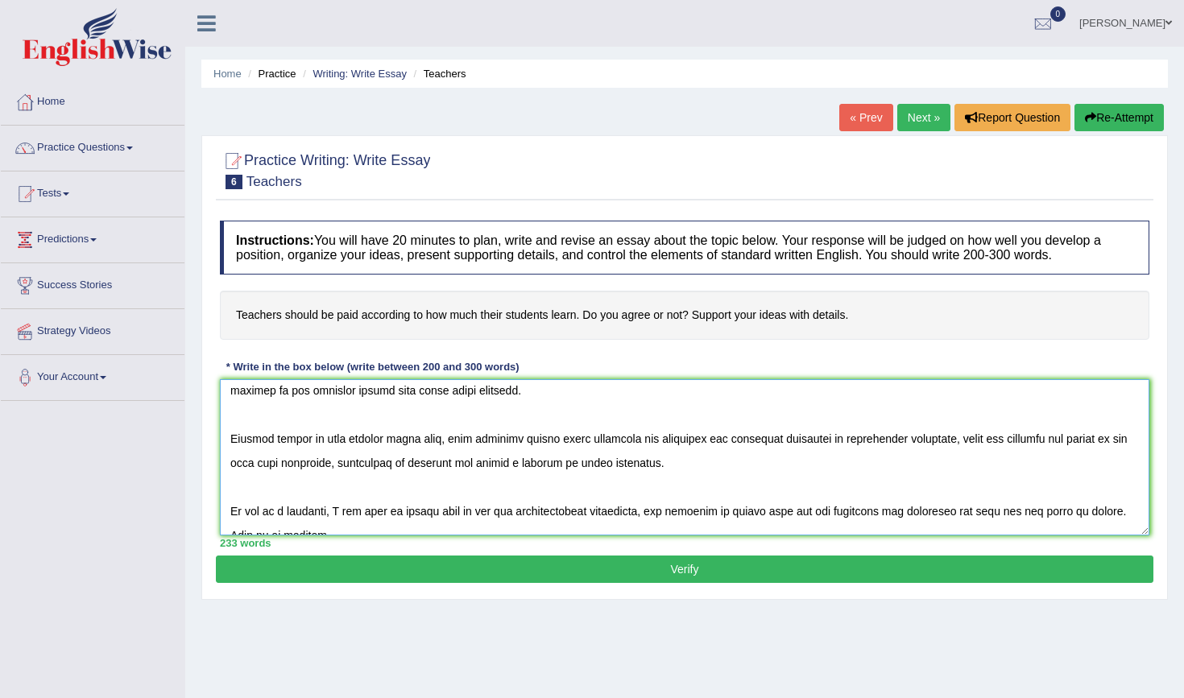
click at [385, 462] on textarea at bounding box center [685, 457] width 930 height 156
click at [660, 467] on textarea at bounding box center [685, 457] width 930 height 156
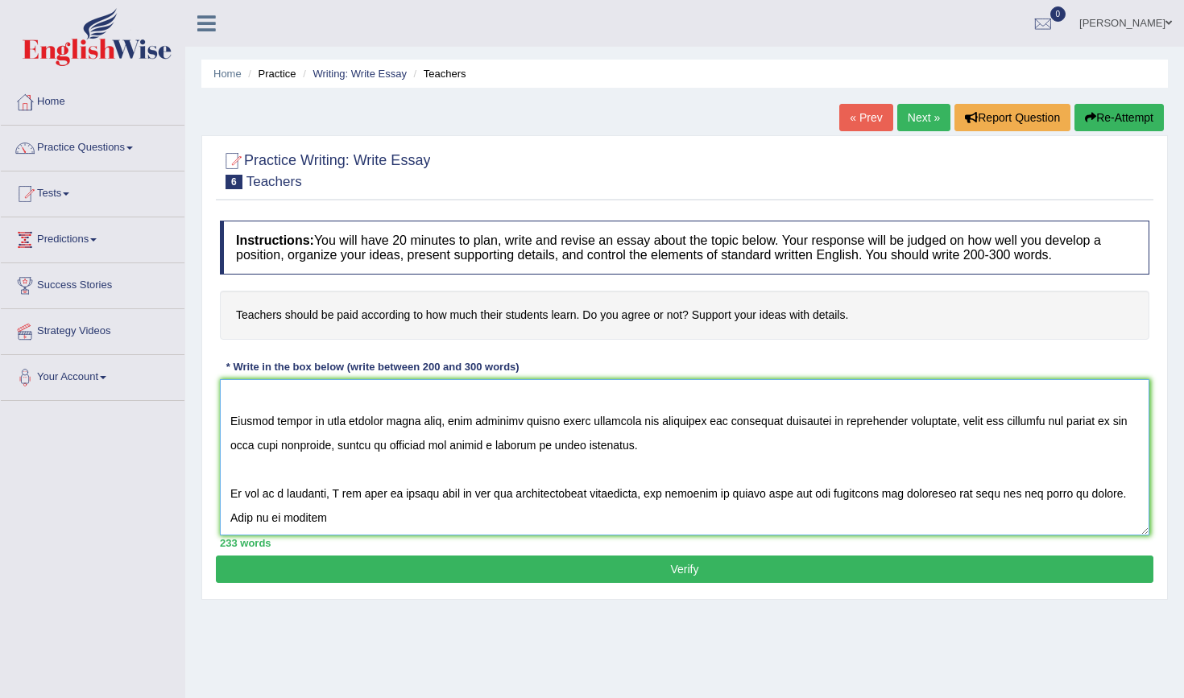
scroll to position [169, 0]
drag, startPoint x: 793, startPoint y: 492, endPoint x: 739, endPoint y: 492, distance: 53.2
click at [739, 492] on textarea at bounding box center [685, 457] width 930 height 156
drag, startPoint x: 376, startPoint y: 516, endPoint x: 482, endPoint y: 517, distance: 106.3
click at [482, 517] on textarea at bounding box center [685, 457] width 930 height 156
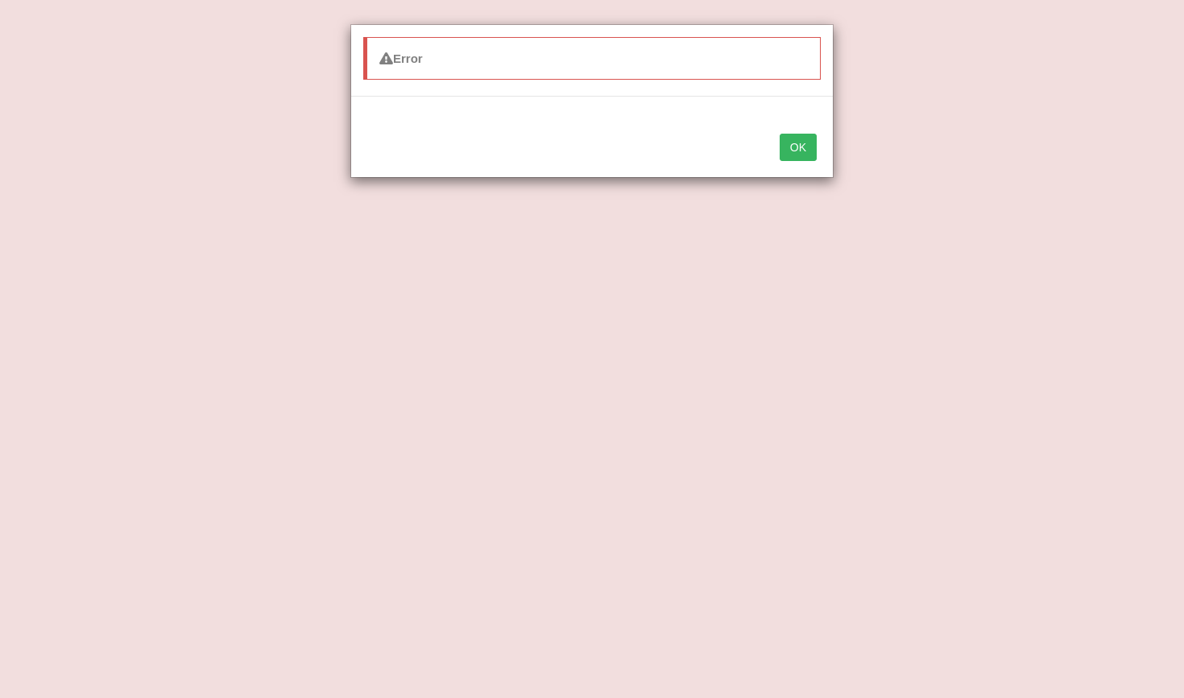
type textarea "In the current scenario, the phenomenon of teachers' salary has sparked a heate…"
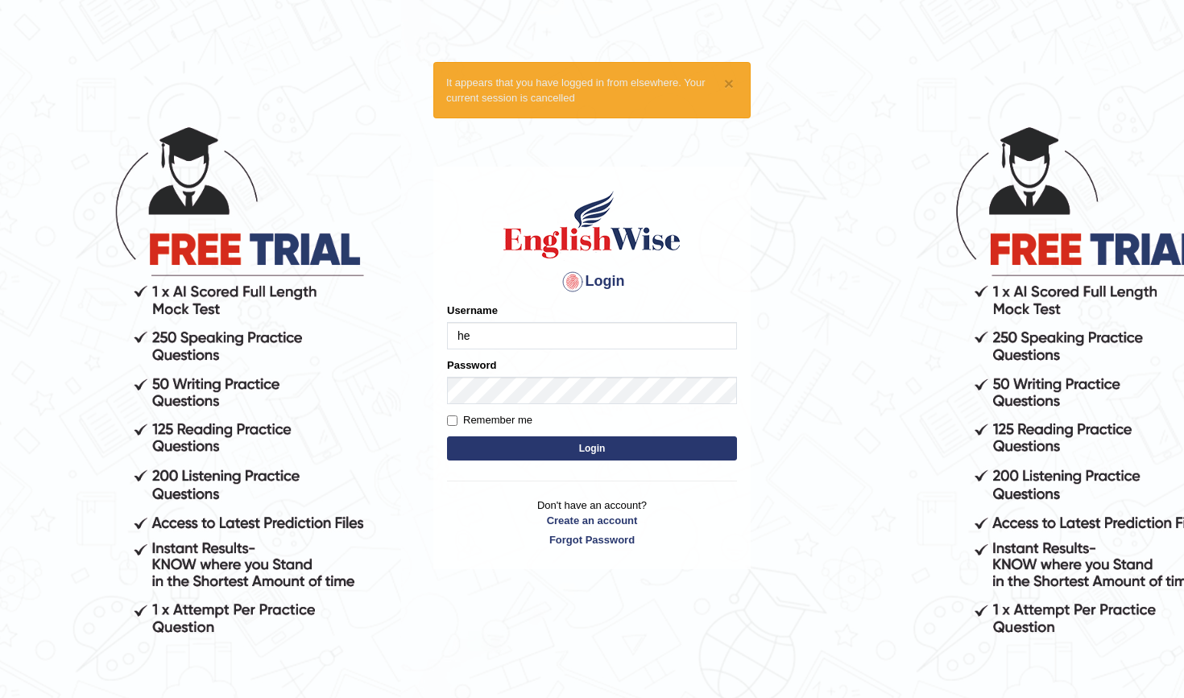
type input "h"
click at [503, 342] on input "Re" at bounding box center [592, 335] width 290 height 27
type input "Renu363"
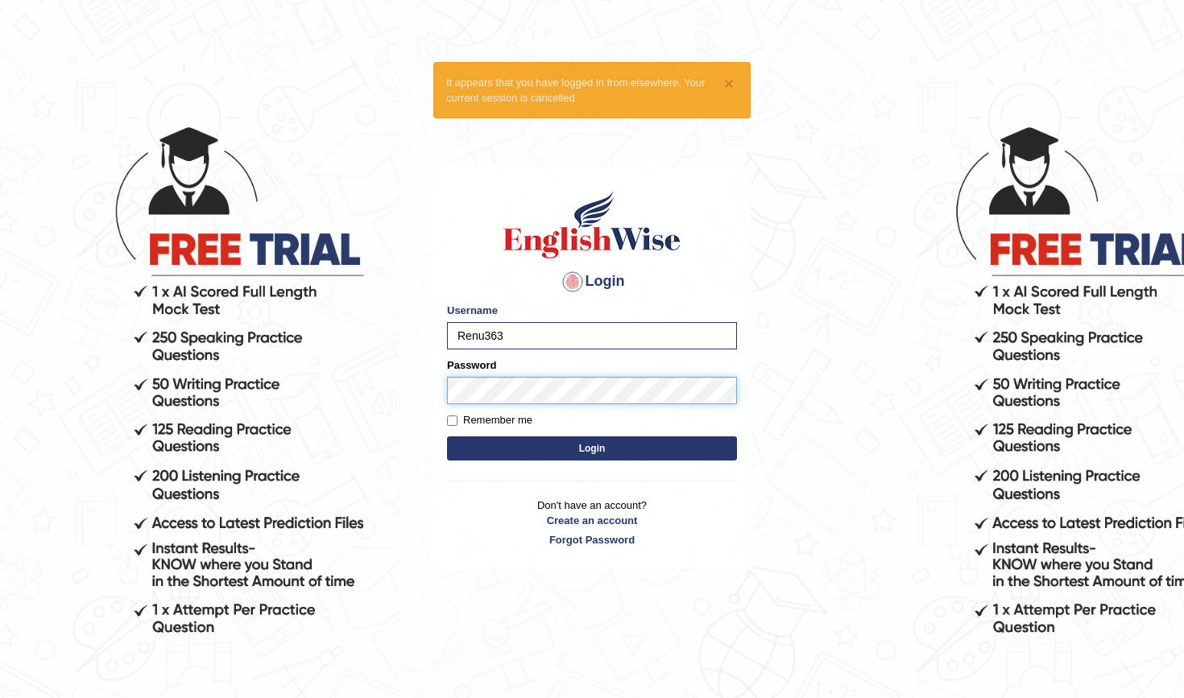
click at [592, 448] on button "Login" at bounding box center [592, 449] width 290 height 24
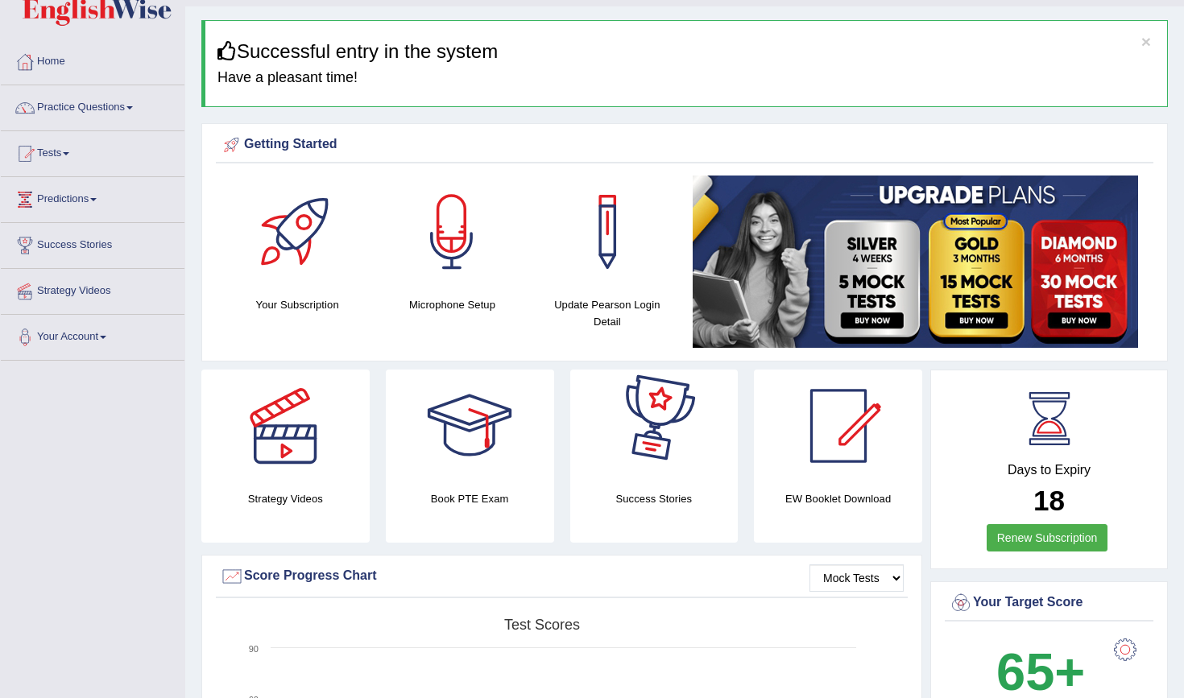
scroll to position [52, 0]
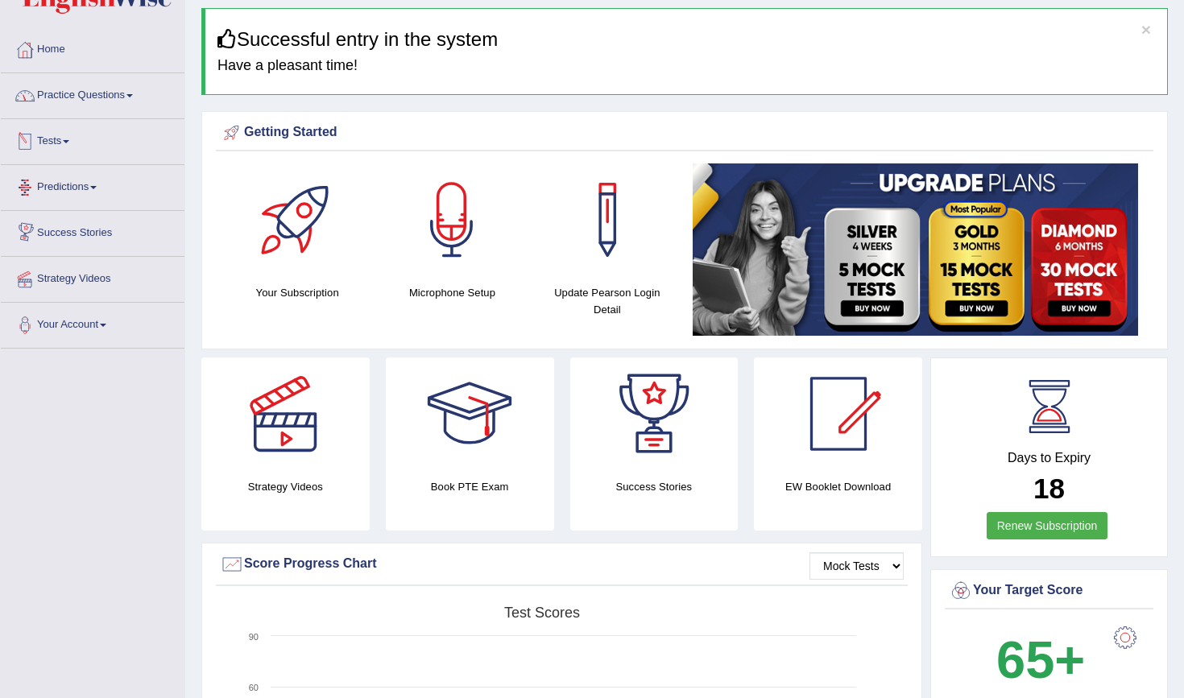
click at [128, 108] on link "Practice Questions" at bounding box center [93, 93] width 184 height 40
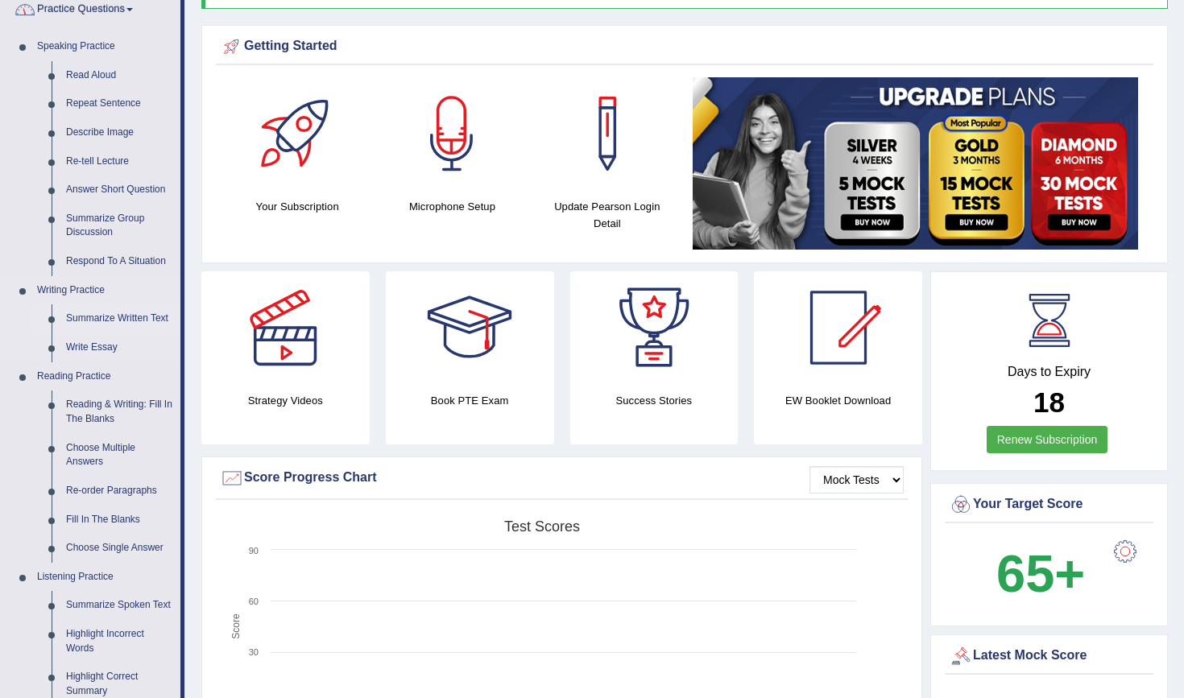
scroll to position [139, 0]
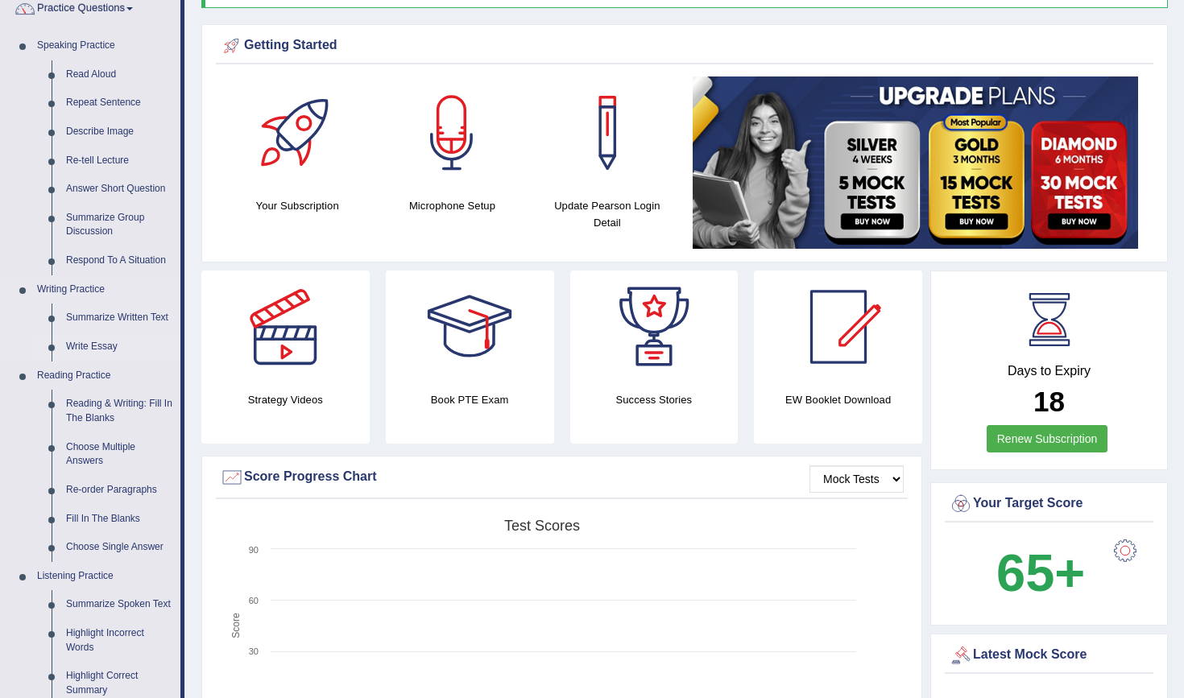
click at [99, 335] on link "Write Essay" at bounding box center [120, 347] width 122 height 29
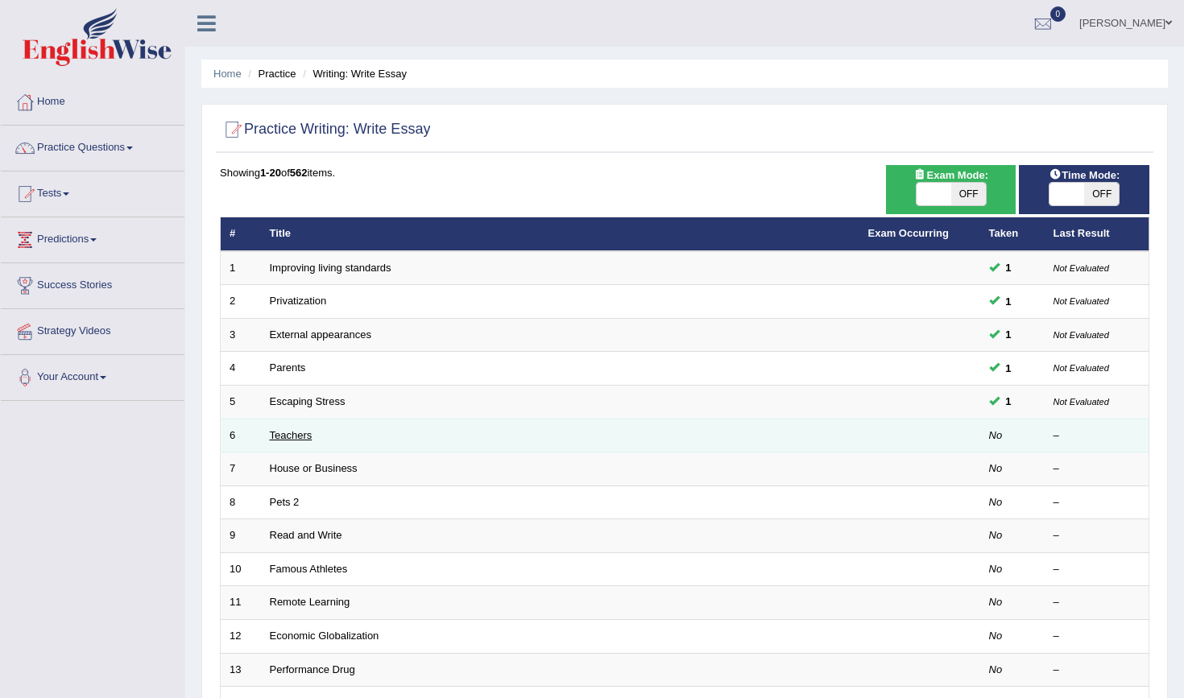
click at [307, 433] on link "Teachers" at bounding box center [291, 435] width 43 height 12
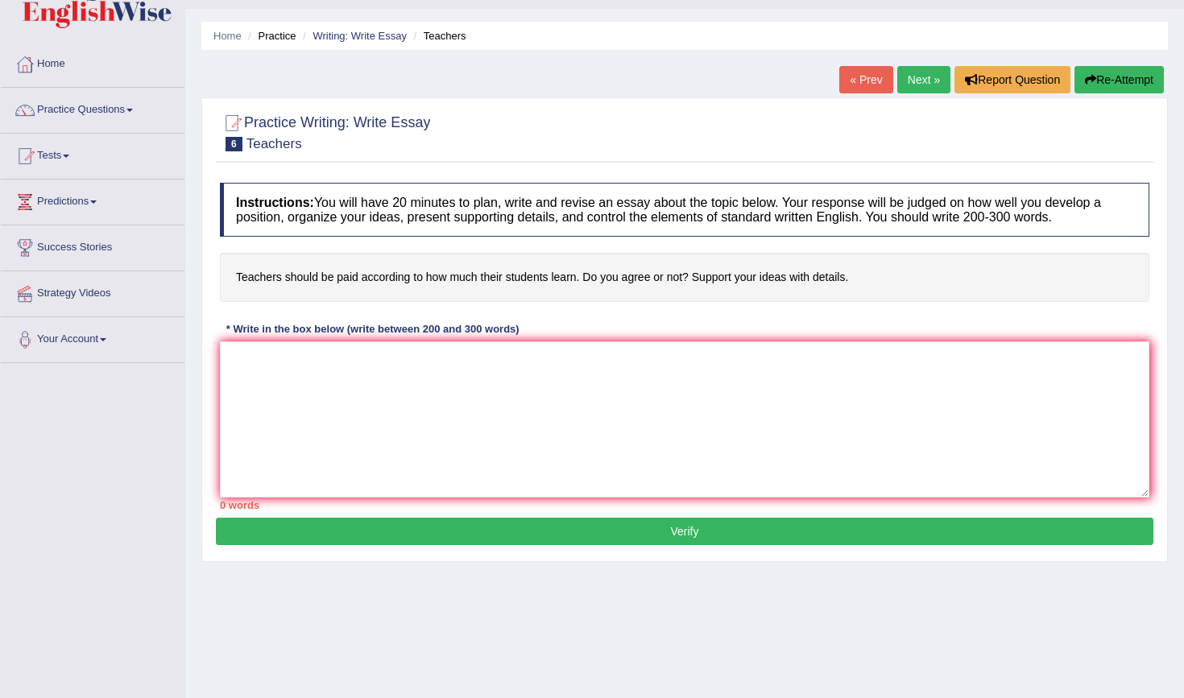
scroll to position [36, 0]
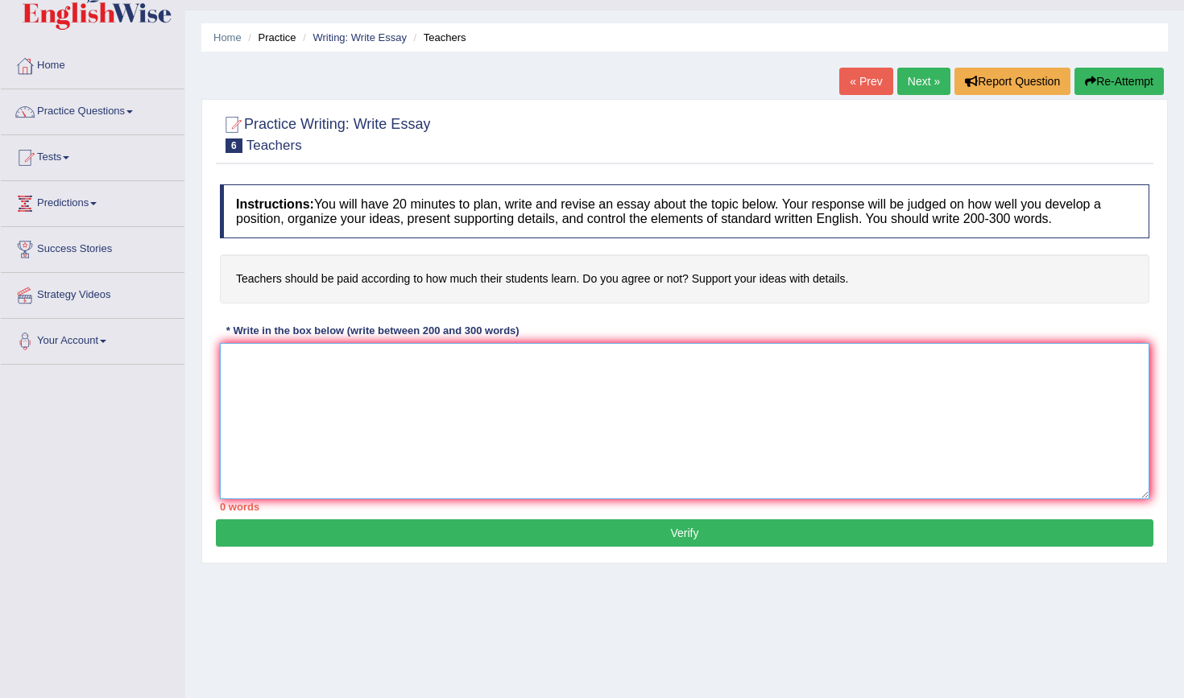
click at [258, 370] on textarea at bounding box center [685, 421] width 930 height 156
click at [104, 112] on link "Practice Questions" at bounding box center [93, 109] width 184 height 40
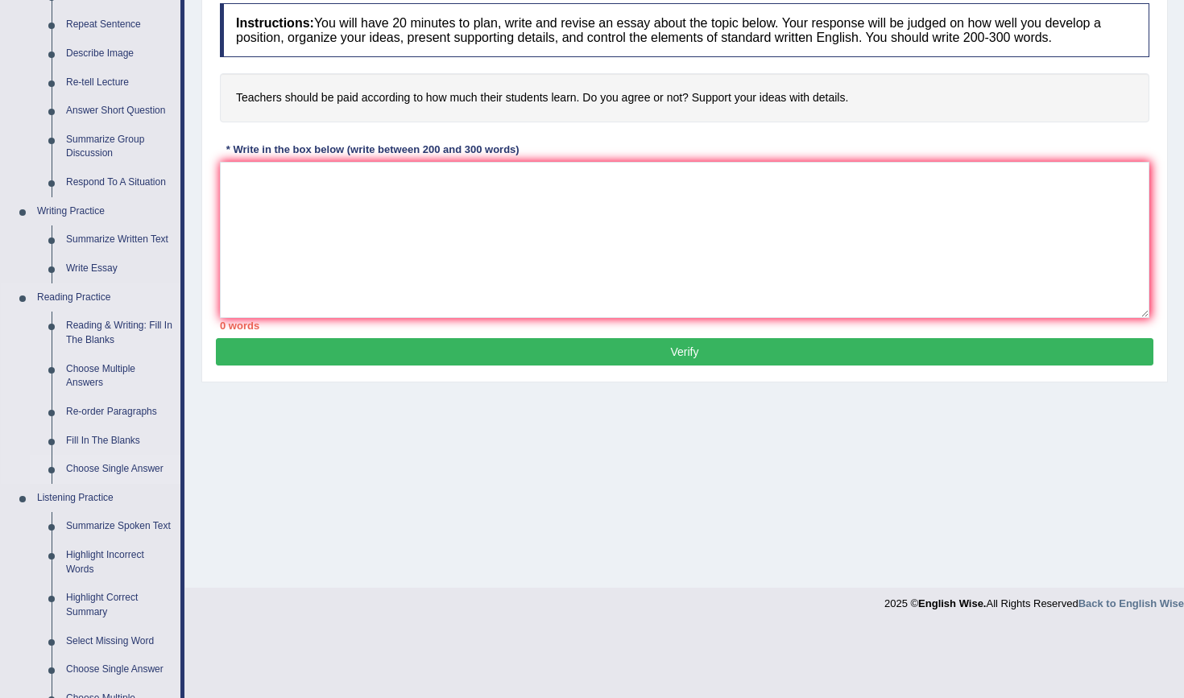
scroll to position [230, 0]
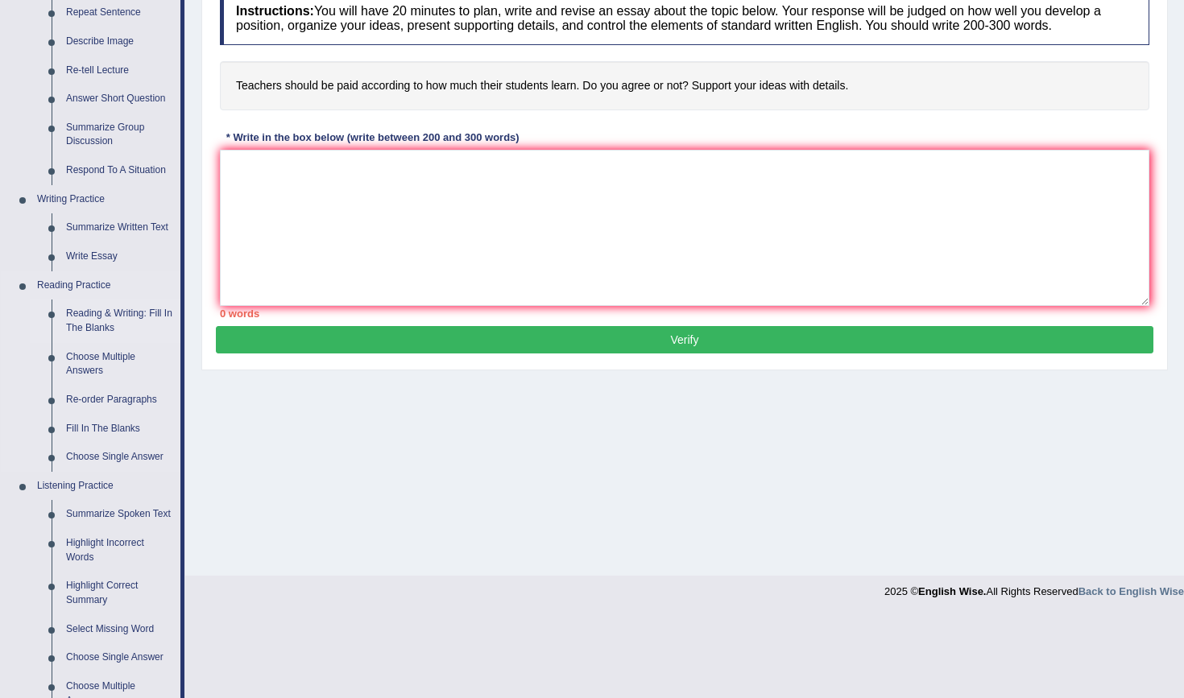
click at [104, 308] on link "Reading & Writing: Fill In The Blanks" at bounding box center [120, 321] width 122 height 43
